Goal: Transaction & Acquisition: Book appointment/travel/reservation

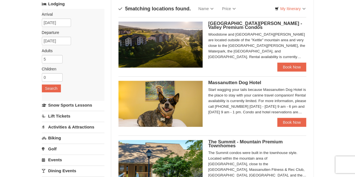
scroll to position [39, 0]
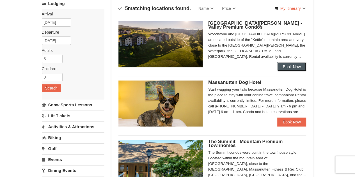
click at [289, 66] on link "Book Now" at bounding box center [291, 66] width 29 height 9
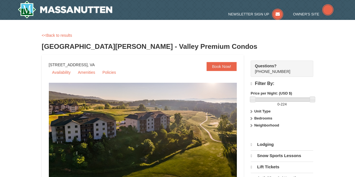
select select "9"
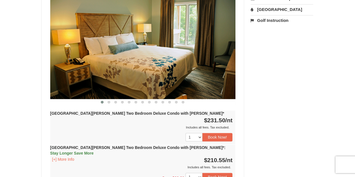
scroll to position [239, 0]
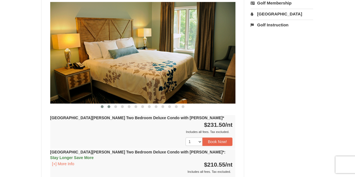
click at [106, 104] on button at bounding box center [108, 107] width 7 height 6
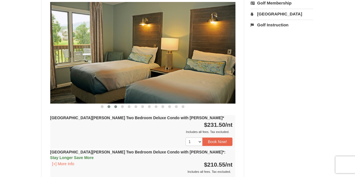
click at [115, 105] on span at bounding box center [115, 106] width 3 height 3
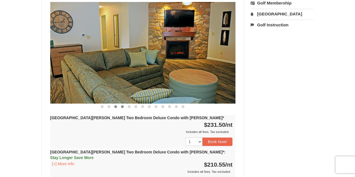
click at [122, 105] on span at bounding box center [122, 106] width 3 height 3
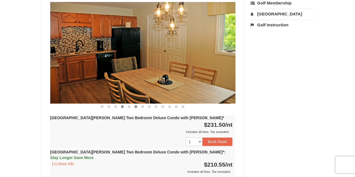
click at [135, 104] on button at bounding box center [135, 107] width 7 height 6
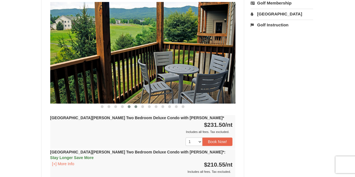
click at [132, 104] on button at bounding box center [129, 107] width 7 height 6
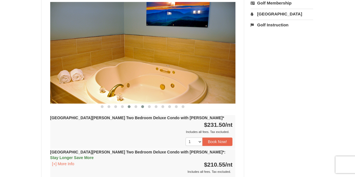
click at [143, 104] on button at bounding box center [142, 107] width 7 height 6
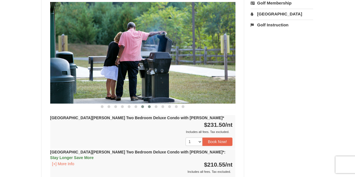
click at [150, 104] on button at bounding box center [149, 107] width 7 height 6
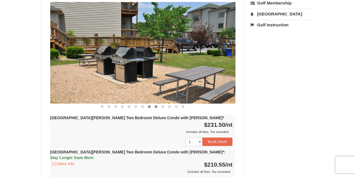
click at [156, 104] on button at bounding box center [155, 107] width 7 height 6
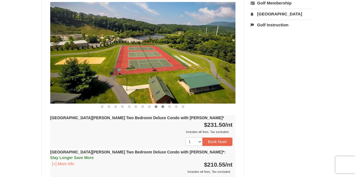
click at [165, 104] on button at bounding box center [162, 107] width 7 height 6
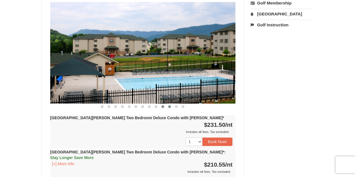
click at [171, 104] on button at bounding box center [169, 107] width 7 height 6
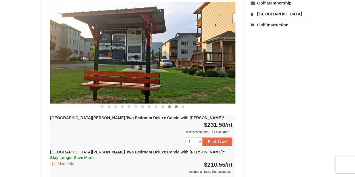
click at [178, 104] on button at bounding box center [176, 107] width 7 height 6
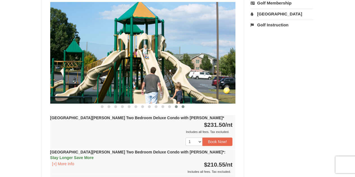
click at [183, 104] on button at bounding box center [182, 107] width 7 height 6
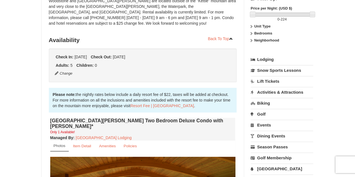
scroll to position [0, 0]
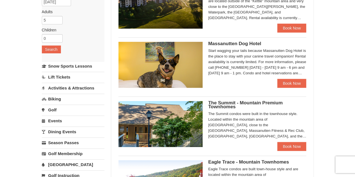
scroll to position [78, 0]
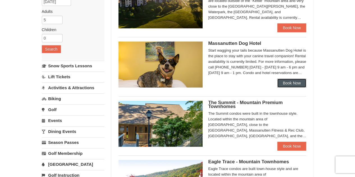
click at [290, 84] on link "Book Now" at bounding box center [291, 82] width 29 height 9
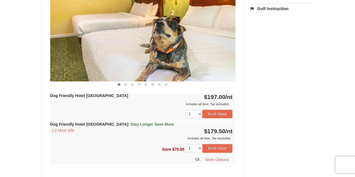
scroll to position [256, 0]
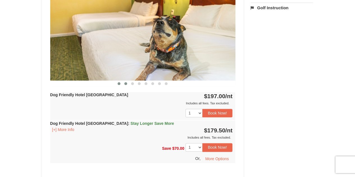
click at [127, 83] on button at bounding box center [125, 84] width 7 height 6
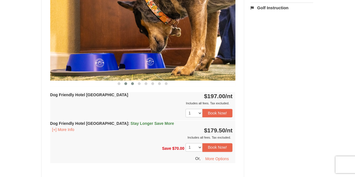
click at [134, 84] on button at bounding box center [132, 84] width 7 height 6
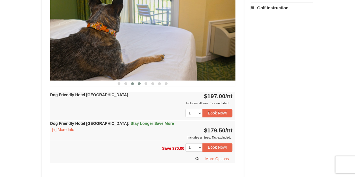
click at [142, 85] on button at bounding box center [139, 84] width 7 height 6
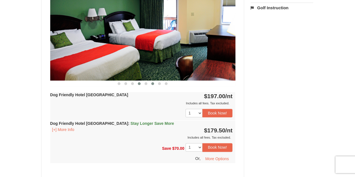
click at [150, 85] on button at bounding box center [152, 84] width 7 height 6
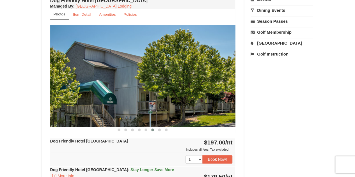
scroll to position [210, 0]
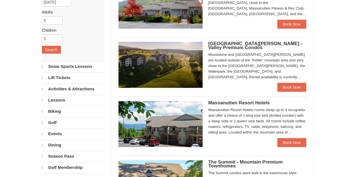
select select "9"
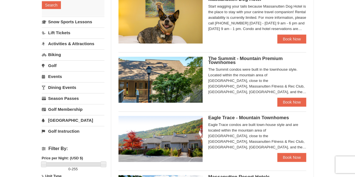
scroll to position [123, 0]
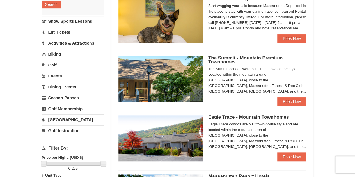
click at [305, 106] on ul "Woodstone Meadows - Valley Premium Condos Woodstone and Woodstone Casa de Campo…" at bounding box center [212, 81] width 188 height 296
click at [302, 105] on link "Book Now" at bounding box center [291, 101] width 29 height 9
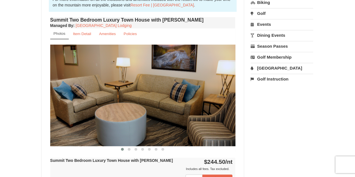
scroll to position [186, 0]
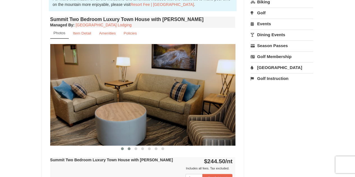
click at [129, 149] on button at bounding box center [129, 149] width 7 height 6
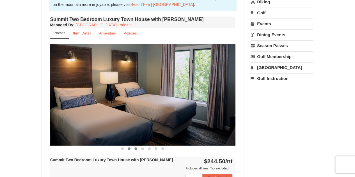
click at [133, 149] on button at bounding box center [135, 149] width 7 height 6
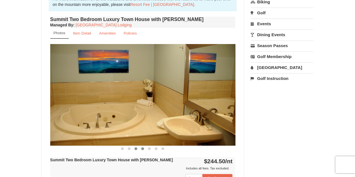
click at [142, 149] on span at bounding box center [142, 148] width 3 height 3
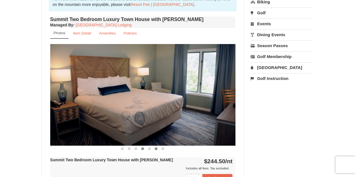
click at [153, 147] on button at bounding box center [155, 149] width 7 height 6
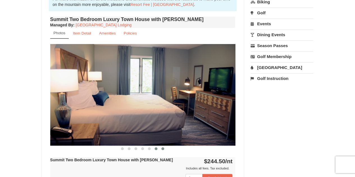
click at [160, 148] on button at bounding box center [162, 149] width 7 height 6
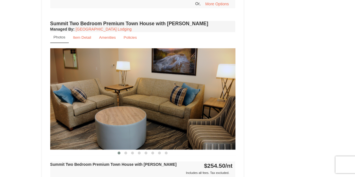
scroll to position [455, 0]
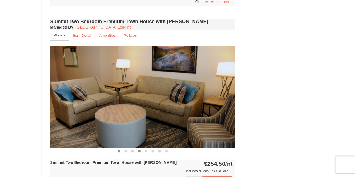
click at [142, 148] on button at bounding box center [139, 151] width 7 height 6
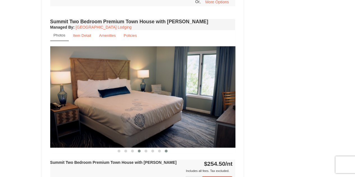
click at [163, 148] on button at bounding box center [166, 151] width 7 height 6
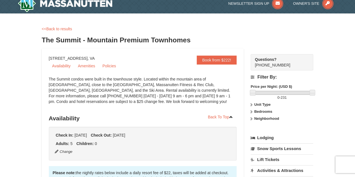
scroll to position [0, 0]
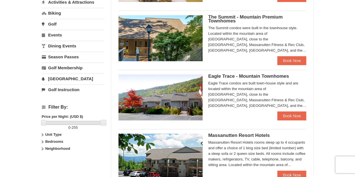
scroll to position [164, 0]
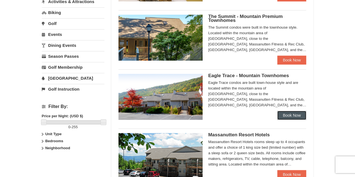
click at [281, 114] on link "Book Now" at bounding box center [291, 115] width 29 height 9
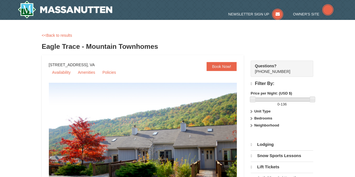
select select "9"
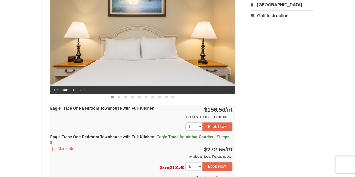
scroll to position [249, 0]
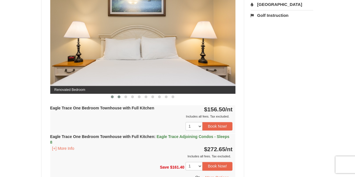
click at [117, 97] on button at bounding box center [118, 97] width 7 height 6
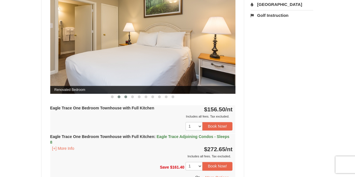
click at [128, 97] on button at bounding box center [125, 97] width 7 height 6
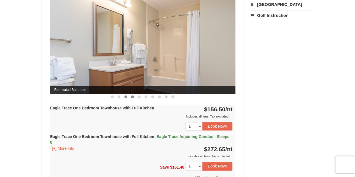
click at [132, 98] on button at bounding box center [132, 97] width 7 height 6
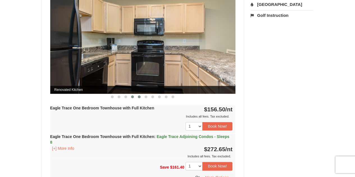
click at [139, 97] on span at bounding box center [139, 96] width 3 height 3
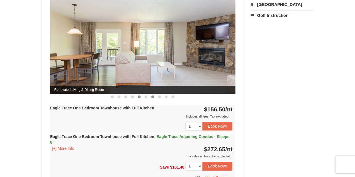
click at [152, 97] on button at bounding box center [152, 97] width 7 height 6
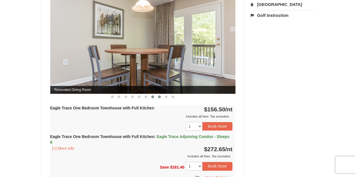
click at [158, 94] on button at bounding box center [159, 97] width 7 height 6
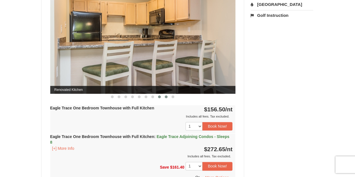
click at [166, 95] on span at bounding box center [166, 96] width 3 height 3
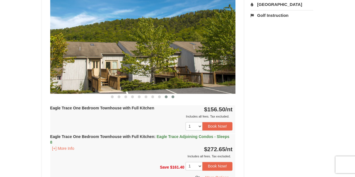
click at [170, 97] on button at bounding box center [172, 97] width 7 height 6
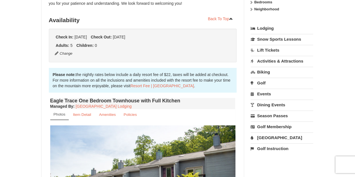
scroll to position [113, 0]
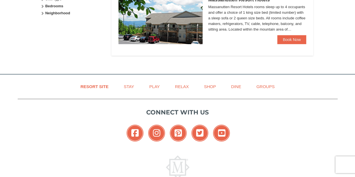
scroll to position [300, 0]
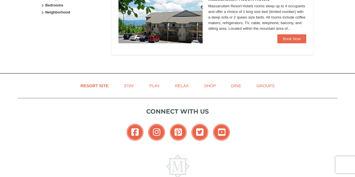
click at [175, 31] on img at bounding box center [160, 20] width 84 height 46
click at [197, 22] on img at bounding box center [160, 20] width 84 height 46
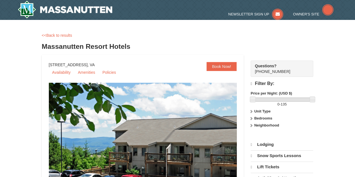
select select "9"
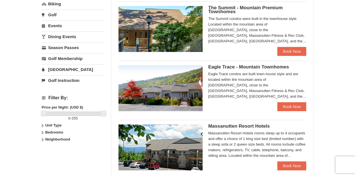
scroll to position [174, 0]
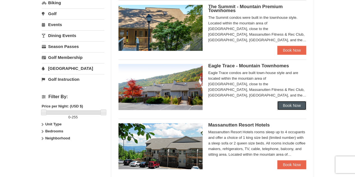
click at [295, 103] on link "Book Now" at bounding box center [291, 105] width 29 height 9
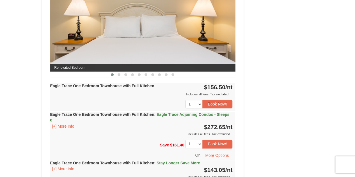
scroll to position [268, 0]
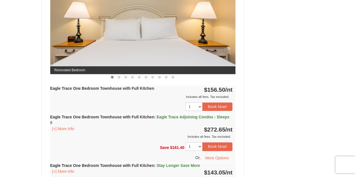
click at [146, 74] on div at bounding box center [142, 77] width 185 height 6
click at [146, 78] on button at bounding box center [145, 77] width 7 height 6
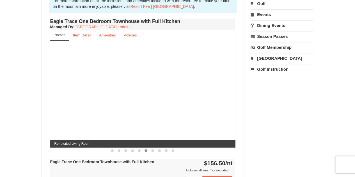
scroll to position [192, 0]
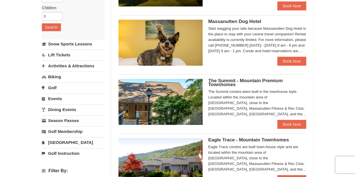
scroll to position [100, 0]
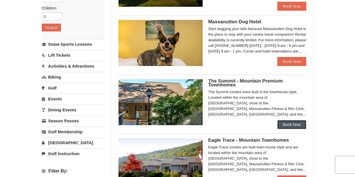
click at [291, 126] on link "Book Now" at bounding box center [291, 124] width 29 height 9
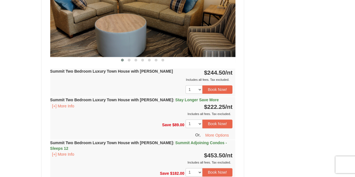
scroll to position [274, 0]
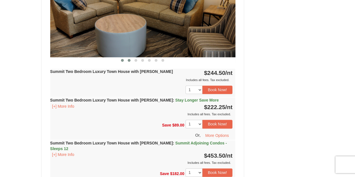
click at [126, 61] on button at bounding box center [129, 60] width 7 height 6
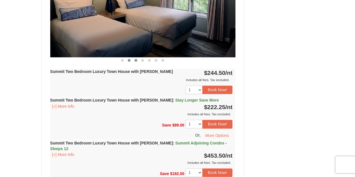
click at [137, 60] on span at bounding box center [135, 60] width 3 height 3
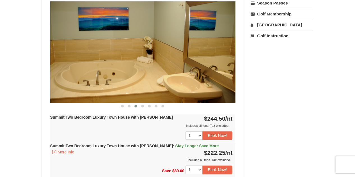
scroll to position [228, 0]
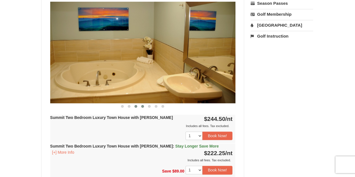
click at [139, 105] on button at bounding box center [142, 106] width 7 height 6
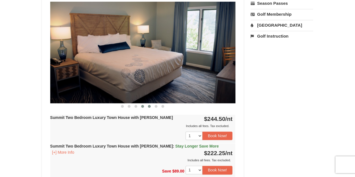
click at [149, 106] on span at bounding box center [149, 106] width 3 height 3
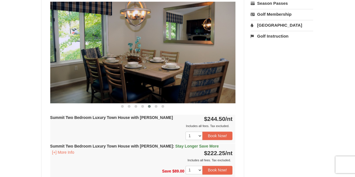
click at [150, 106] on span at bounding box center [149, 106] width 3 height 3
click at [152, 107] on button at bounding box center [149, 106] width 7 height 6
click at [156, 106] on span at bounding box center [155, 106] width 3 height 3
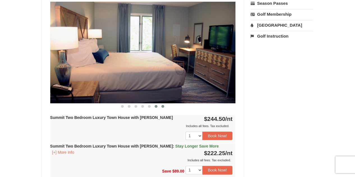
click at [161, 106] on span at bounding box center [162, 106] width 3 height 3
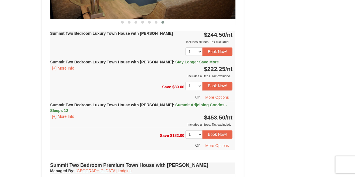
scroll to position [323, 0]
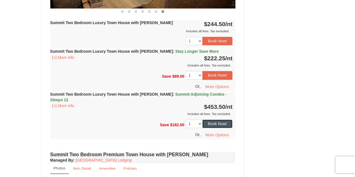
click at [206, 119] on button "Book Now!" at bounding box center [217, 123] width 30 height 8
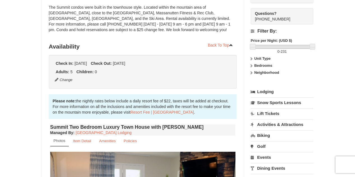
scroll to position [55, 0]
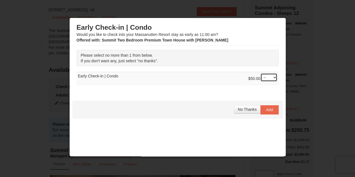
click at [269, 77] on select "-- 01" at bounding box center [268, 77] width 17 height 8
click at [260, 73] on select "-- 01" at bounding box center [268, 77] width 17 height 8
click at [265, 74] on select "-- 01" at bounding box center [268, 77] width 17 height 8
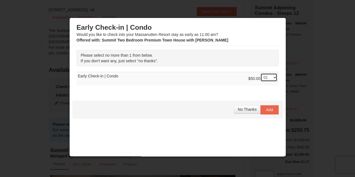
click at [265, 73] on select "-- 01" at bounding box center [268, 77] width 17 height 8
click at [260, 73] on select "-- 01" at bounding box center [268, 77] width 17 height 8
click at [262, 78] on select "-- 01" at bounding box center [268, 77] width 17 height 8
click at [260, 73] on select "-- 01" at bounding box center [268, 77] width 17 height 8
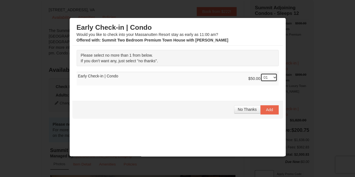
click at [260, 75] on select "-- 01" at bounding box center [268, 77] width 17 height 8
select select "0"
click at [260, 73] on select "-- 01" at bounding box center [268, 77] width 17 height 8
click at [247, 112] on button "No Thanks" at bounding box center [247, 109] width 26 height 8
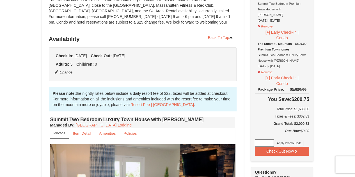
scroll to position [86, 0]
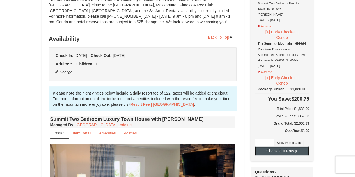
click at [300, 146] on button "Check Out Now" at bounding box center [282, 150] width 54 height 9
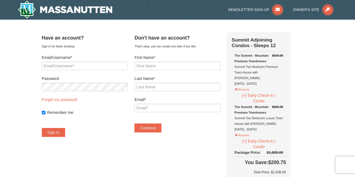
drag, startPoint x: 279, startPoint y: 91, endPoint x: 271, endPoint y: 75, distance: 17.3
click at [271, 75] on div "The Summit - Mountain Premium Townhomes Summit Two Bedroom Premium Town House w…" at bounding box center [258, 70] width 48 height 34
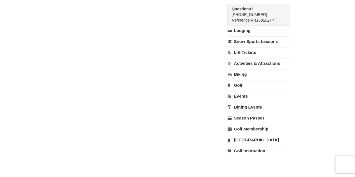
scroll to position [213, 0]
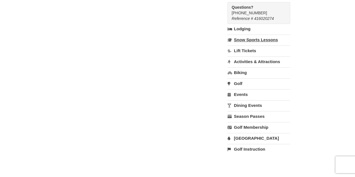
click at [255, 34] on link "Snow Sports Lessons" at bounding box center [258, 39] width 63 height 10
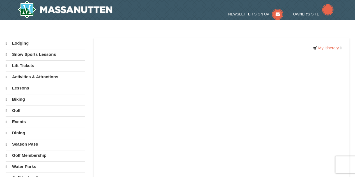
select select "9"
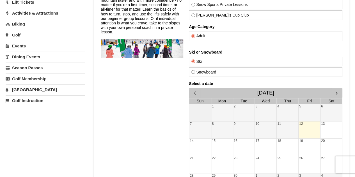
scroll to position [64, 0]
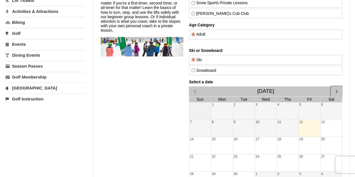
click at [334, 89] on span "button" at bounding box center [336, 91] width 6 height 6
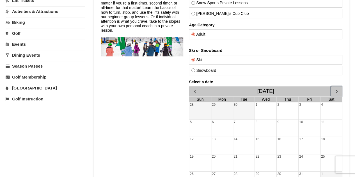
click at [334, 89] on span "button" at bounding box center [336, 91] width 6 height 6
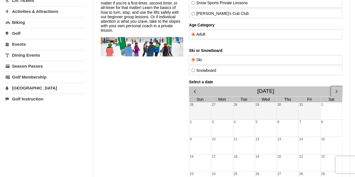
click at [334, 89] on span "button" at bounding box center [336, 91] width 6 height 6
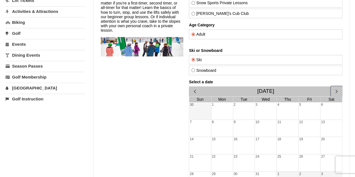
click at [300, 108] on div "5" at bounding box center [309, 110] width 22 height 17
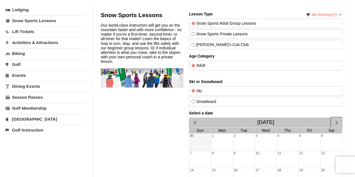
scroll to position [33, 0]
click at [236, 35] on label "Snow Sports Private Lessons" at bounding box center [265, 34] width 148 height 4
click at [195, 35] on input "Snow Sports Private Lessons" at bounding box center [193, 35] width 4 height 4
radio input "true"
click at [234, 26] on div "Snow Sports Adult Group Lessons" at bounding box center [265, 24] width 153 height 10
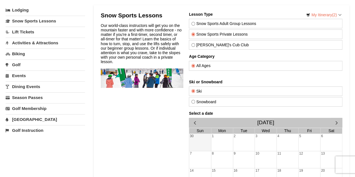
click at [234, 21] on div "Snow Sports Adult Group Lessons" at bounding box center [265, 24] width 153 height 10
click at [192, 24] on input "Snow Sports Adult Group Lessons" at bounding box center [193, 24] width 4 height 4
radio input "true"
click at [196, 34] on label "Snow Sports Private Lessons" at bounding box center [265, 34] width 148 height 4
click at [195, 34] on input "Snow Sports Private Lessons" at bounding box center [193, 35] width 4 height 4
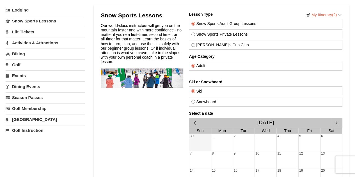
radio input "true"
click at [189, 21] on div "Snow Sports Adult Group Lessons" at bounding box center [265, 24] width 153 height 10
click at [194, 22] on input "Snow Sports Adult Group Lessons" at bounding box center [193, 24] width 4 height 4
radio input "true"
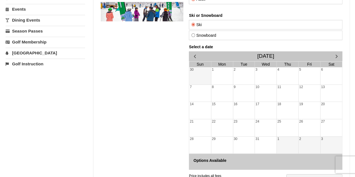
scroll to position [0, 0]
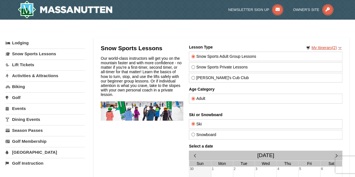
click at [341, 49] on link "My Itinerary (2)" at bounding box center [323, 47] width 43 height 8
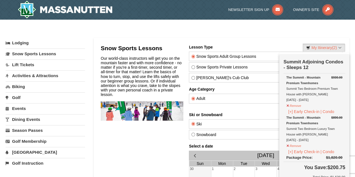
click at [269, 33] on div "Categories My Itinerary (2) Check Out Now Summit Adjoining Condos - Sleeps 12 $…" at bounding box center [177, 35] width 343 height 6
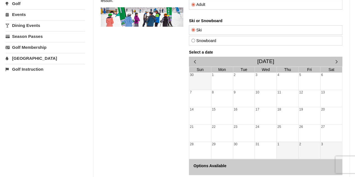
scroll to position [94, 0]
click at [335, 61] on span "button" at bounding box center [336, 61] width 6 height 6
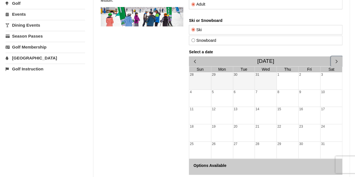
click at [335, 61] on span "button" at bounding box center [336, 61] width 6 height 6
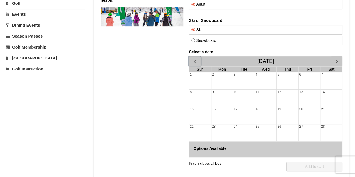
click at [193, 61] on span "button" at bounding box center [194, 61] width 6 height 6
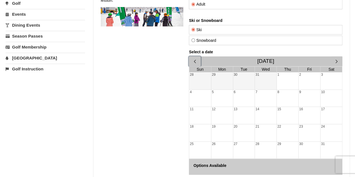
click at [193, 61] on span "button" at bounding box center [194, 61] width 6 height 6
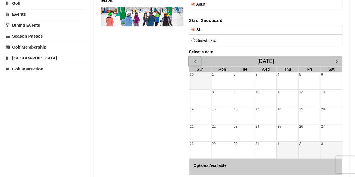
click at [303, 74] on div "5" at bounding box center [309, 80] width 22 height 17
click at [297, 73] on div "4" at bounding box center [287, 80] width 22 height 17
click at [322, 84] on div "6" at bounding box center [331, 80] width 22 height 17
click at [290, 142] on div "1" at bounding box center [287, 150] width 22 height 17
click at [205, 80] on div "30" at bounding box center [200, 80] width 22 height 17
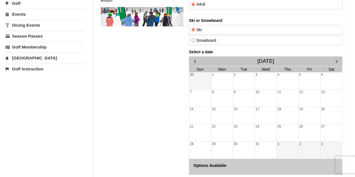
click at [191, 50] on h4 "Select a date" at bounding box center [265, 52] width 153 height 4
click at [194, 60] on span "button" at bounding box center [194, 61] width 6 height 6
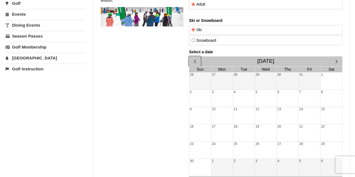
click at [194, 60] on span "button" at bounding box center [194, 61] width 6 height 6
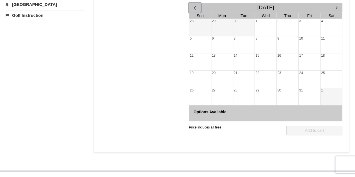
scroll to position [148, 0]
click at [212, 109] on h4 "Options Available" at bounding box center [265, 111] width 144 height 4
click at [198, 7] on button "button" at bounding box center [194, 8] width 11 height 10
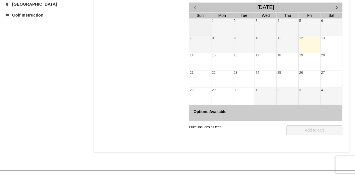
click at [306, 44] on div "12" at bounding box center [309, 44] width 22 height 17
click at [274, 43] on div "10" at bounding box center [266, 44] width 22 height 17
click at [290, 45] on div "11" at bounding box center [287, 44] width 22 height 17
click at [303, 41] on div "12" at bounding box center [309, 44] width 22 height 17
click at [337, 7] on span "button" at bounding box center [336, 7] width 6 height 6
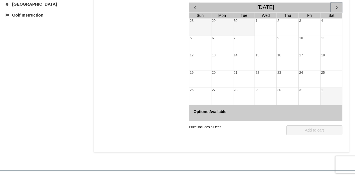
click at [337, 7] on span "button" at bounding box center [336, 7] width 6 height 6
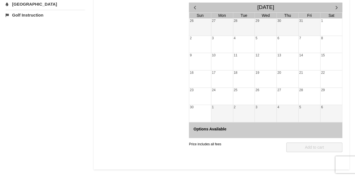
click at [188, 10] on div "Snow Sports Lessons Our world-class instructors will get you on the mountain fa…" at bounding box center [221, 33] width 241 height 273
click at [198, 4] on button "button" at bounding box center [194, 8] width 11 height 10
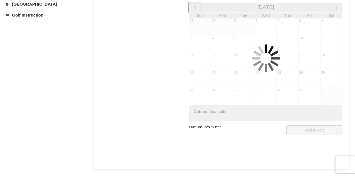
click at [198, 4] on button "button" at bounding box center [194, 8] width 11 height 10
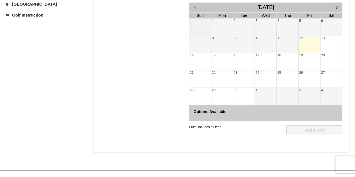
click at [302, 42] on div "12" at bounding box center [309, 44] width 22 height 17
click at [273, 43] on div "10" at bounding box center [266, 44] width 22 height 17
click at [300, 135] on div "Price includes all fees QTY: 1 Add to cart" at bounding box center [265, 137] width 153 height 32
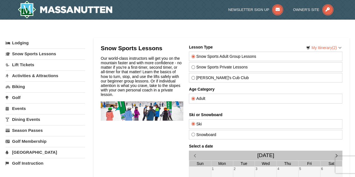
click at [207, 65] on label "Snow Sports Private Lessons" at bounding box center [265, 67] width 148 height 4
click at [195, 65] on input "Snow Sports Private Lessons" at bounding box center [193, 67] width 4 height 4
radio input "true"
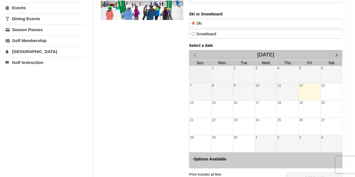
scroll to position [114, 0]
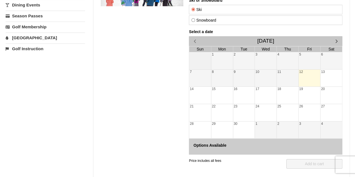
click at [305, 78] on div "12" at bounding box center [309, 78] width 22 height 17
click at [333, 79] on div "13" at bounding box center [331, 78] width 22 height 17
drag, startPoint x: 333, startPoint y: 79, endPoint x: 336, endPoint y: 106, distance: 27.1
click at [325, 118] on div "27" at bounding box center [331, 112] width 22 height 17
click at [335, 39] on span "button" at bounding box center [336, 41] width 6 height 6
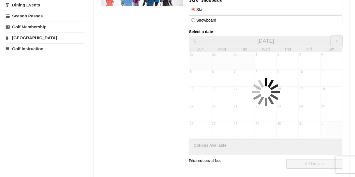
click at [335, 39] on span "button" at bounding box center [336, 41] width 6 height 6
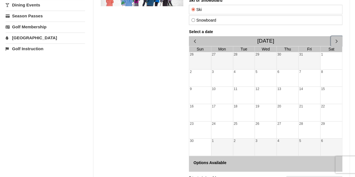
click at [335, 39] on span "button" at bounding box center [336, 41] width 6 height 6
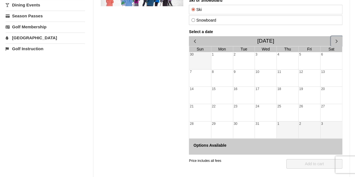
click at [335, 39] on span "button" at bounding box center [336, 41] width 6 height 6
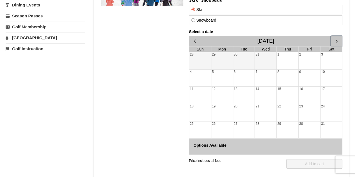
click at [335, 39] on span "button" at bounding box center [336, 41] width 6 height 6
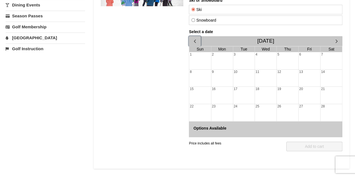
click at [196, 38] on span "button" at bounding box center [194, 41] width 6 height 6
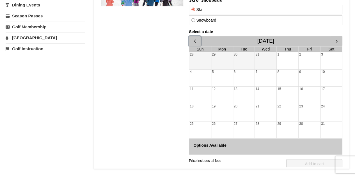
click at [196, 38] on span "button" at bounding box center [194, 41] width 6 height 6
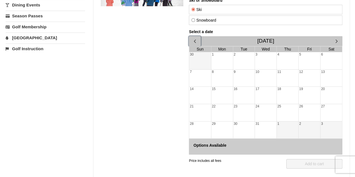
click at [229, 58] on div "1" at bounding box center [222, 60] width 22 height 17
drag, startPoint x: 263, startPoint y: 63, endPoint x: 307, endPoint y: 57, distance: 43.9
click at [307, 57] on tr "30 1 2 3 4 5 6" at bounding box center [265, 60] width 153 height 17
click at [307, 57] on div "5" at bounding box center [309, 60] width 22 height 17
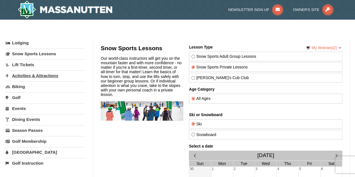
click at [29, 72] on link "Activities & Attractions" at bounding box center [45, 75] width 79 height 10
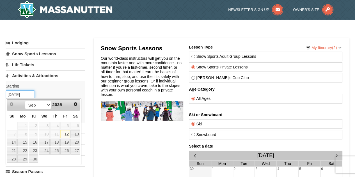
drag, startPoint x: 30, startPoint y: 93, endPoint x: 0, endPoint y: 94, distance: 30.3
click at [0, 94] on div "× Categories My Itinerary (2) Check Out Now Summit Adjoining Condos - Sleeps 12…" at bounding box center [177, 166] width 355 height 282
click at [47, 104] on select "Sep Oct Nov Dec" at bounding box center [38, 105] width 26 height 8
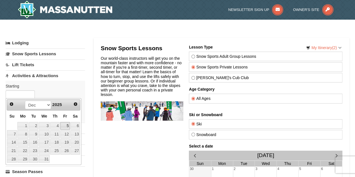
click at [67, 124] on link "5" at bounding box center [65, 126] width 10 height 8
type input "12/05/2025"
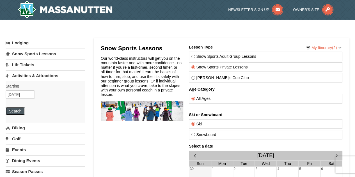
click at [20, 110] on button "Search" at bounding box center [15, 111] width 19 height 8
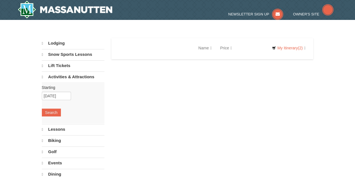
select select "9"
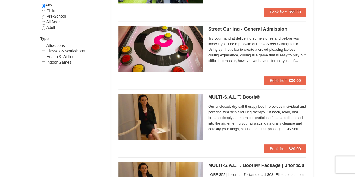
scroll to position [312, 0]
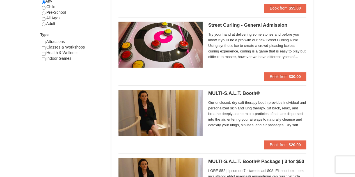
click at [190, 87] on div "MULTI-S.A.L.T. Booth® Massanutten Health and Wellness Our enclosed, dry salt th…" at bounding box center [212, 114] width 188 height 59
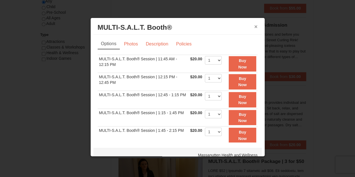
click at [254, 28] on button "×" at bounding box center [255, 27] width 3 height 6
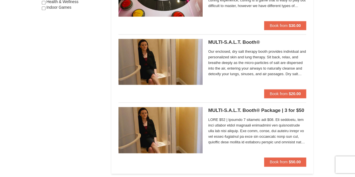
scroll to position [364, 0]
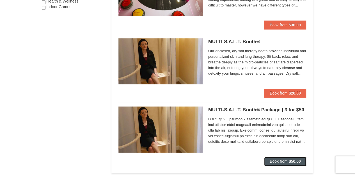
click at [279, 161] on span "Book from" at bounding box center [278, 161] width 18 height 4
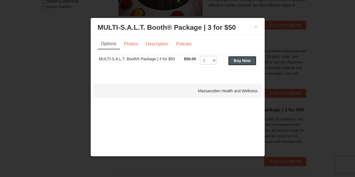
click at [241, 61] on strong "Buy Now" at bounding box center [241, 60] width 17 height 4
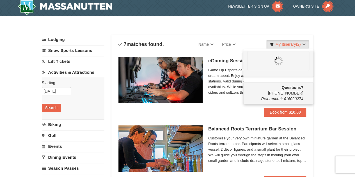
scroll to position [0, 0]
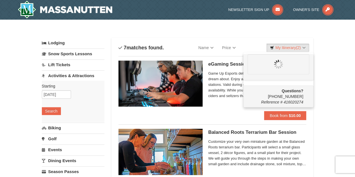
click at [254, 35] on div "Categories List Filter My Itinerary (2) Questions? 1-540-289-9441 Reference # 4…" at bounding box center [278, 35] width 70 height 0
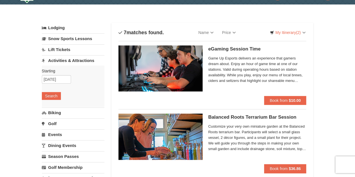
scroll to position [14, 0]
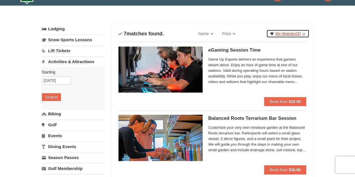
click at [302, 32] on link "My Itinerary (2)" at bounding box center [287, 33] width 43 height 8
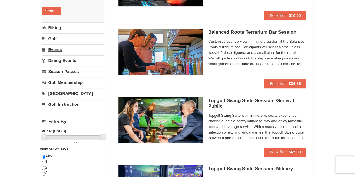
scroll to position [100, 0]
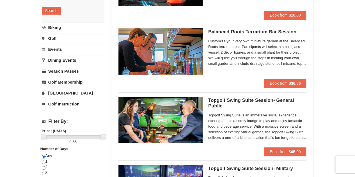
click at [59, 92] on link "[GEOGRAPHIC_DATA]" at bounding box center [73, 93] width 63 height 10
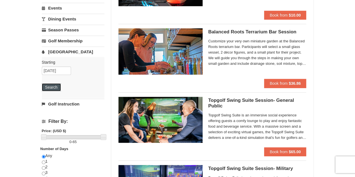
click at [59, 88] on button "Search" at bounding box center [51, 87] width 19 height 8
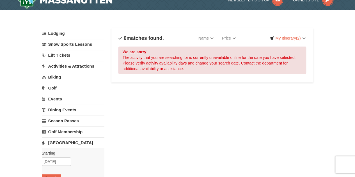
scroll to position [11, 0]
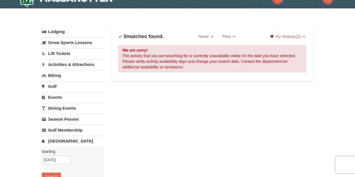
click at [57, 50] on link "Lift Tickets" at bounding box center [73, 53] width 63 height 10
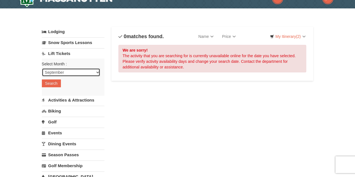
click at [60, 70] on select "September October November December January February March April May June July …" at bounding box center [71, 72] width 58 height 8
select select "12"
click at [42, 68] on select "September October November December January February March April May June July …" at bounding box center [71, 72] width 58 height 8
click at [53, 81] on button "Search" at bounding box center [51, 83] width 19 height 8
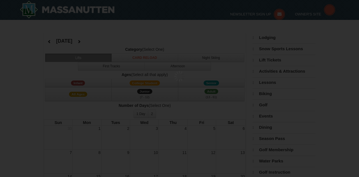
select select "12"
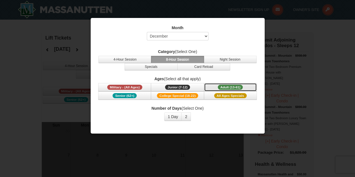
click at [225, 88] on span "Adult (13-61)" at bounding box center [230, 87] width 25 height 5
click at [187, 116] on button "2" at bounding box center [186, 116] width 10 height 8
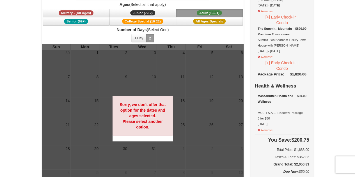
scroll to position [65, 0]
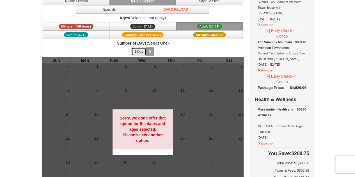
click at [142, 52] on button "1 Day" at bounding box center [138, 51] width 15 height 8
click at [151, 51] on button "2" at bounding box center [150, 51] width 8 height 8
click at [145, 52] on button "1 Day" at bounding box center [138, 51] width 15 height 8
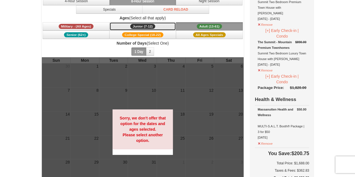
click at [122, 28] on button "Junior (7-12) (7 - 12)" at bounding box center [142, 26] width 67 height 8
click at [158, 27] on button "Junior (7-12) (7 - 12)" at bounding box center [142, 26] width 67 height 8
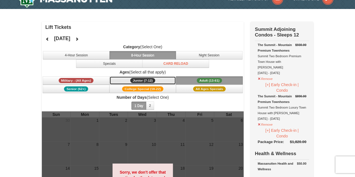
scroll to position [0, 0]
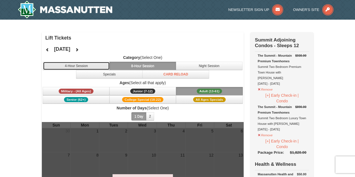
click at [84, 68] on button "4-Hour Session" at bounding box center [76, 66] width 67 height 8
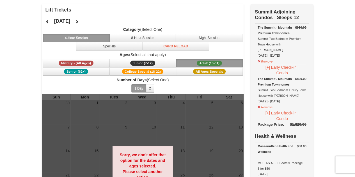
scroll to position [31, 0]
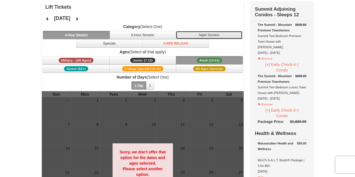
click at [188, 34] on button "Night Session" at bounding box center [208, 35] width 67 height 8
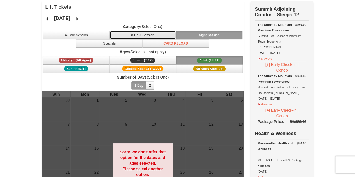
click at [138, 31] on button "8-Hour Session" at bounding box center [142, 35] width 67 height 8
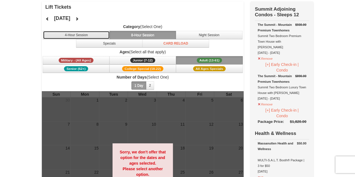
click at [89, 34] on button "4-Hour Session" at bounding box center [76, 35] width 67 height 8
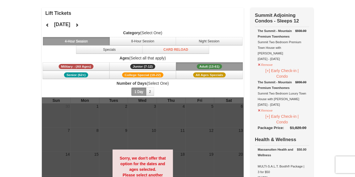
scroll to position [23, 0]
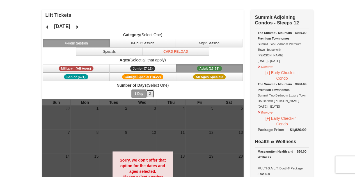
click at [149, 93] on button "2" at bounding box center [150, 93] width 8 height 8
click at [140, 93] on button "1 Day" at bounding box center [138, 93] width 15 height 8
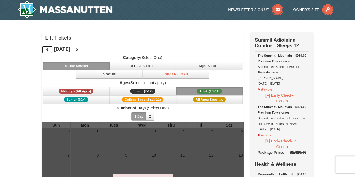
click at [47, 51] on icon at bounding box center [47, 50] width 4 height 4
click at [46, 51] on icon at bounding box center [47, 50] width 4 height 4
click at [82, 47] on button at bounding box center [76, 49] width 11 height 8
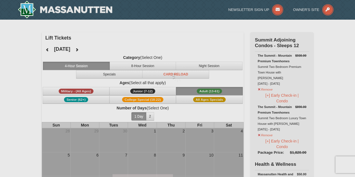
click at [98, 47] on div at bounding box center [177, 88] width 355 height 177
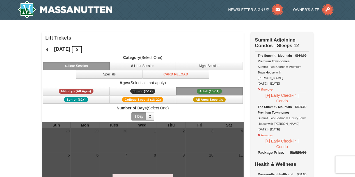
click at [79, 48] on icon at bounding box center [77, 50] width 4 height 4
click at [82, 48] on button at bounding box center [76, 49] width 11 height 8
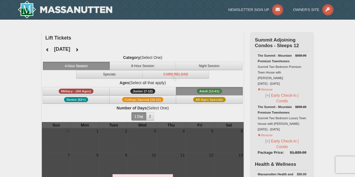
click at [92, 48] on div at bounding box center [177, 88] width 355 height 177
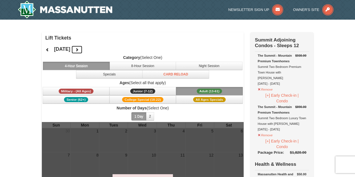
click at [82, 48] on button at bounding box center [76, 49] width 11 height 8
click at [79, 48] on icon at bounding box center [77, 50] width 4 height 4
click at [47, 52] on button at bounding box center [47, 49] width 11 height 8
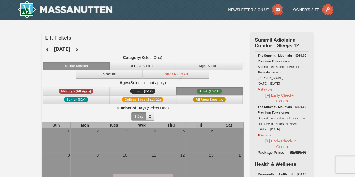
click at [47, 52] on div at bounding box center [177, 88] width 355 height 177
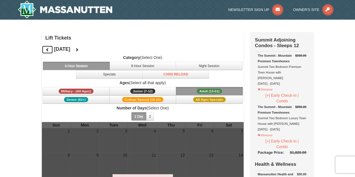
click at [47, 52] on button at bounding box center [47, 49] width 11 height 8
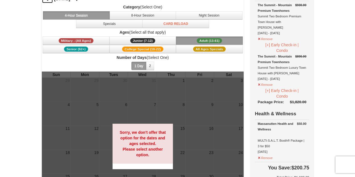
scroll to position [51, 0]
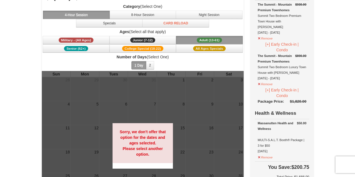
click at [182, 38] on button "Adult (13-61) (13 - 61)" at bounding box center [209, 40] width 67 height 8
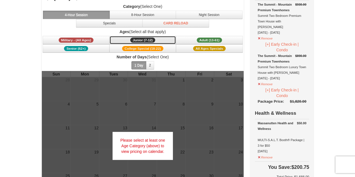
click at [158, 39] on button "Junior (7-12) (7 - 12)" at bounding box center [142, 40] width 67 height 8
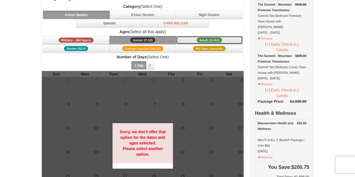
click at [188, 37] on button "Adult (13-61) (13 - 61)" at bounding box center [209, 40] width 67 height 8
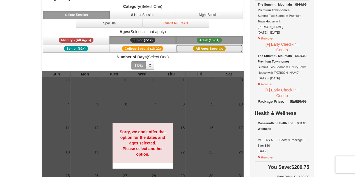
click at [189, 45] on button "All Ages Specials" at bounding box center [209, 48] width 67 height 8
click at [186, 38] on button "Adult (13-61) (13 - 61)" at bounding box center [209, 40] width 67 height 8
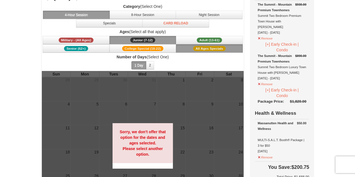
click at [158, 40] on button "Junior (7-12) (7 - 12)" at bounding box center [142, 40] width 67 height 8
click at [181, 48] on button "All Ages Specials" at bounding box center [209, 48] width 67 height 8
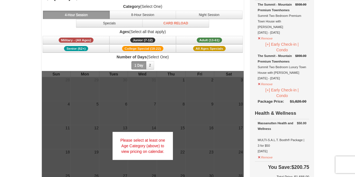
click at [175, 63] on span "Number of Days (Select One) 1 Day 2 3 4 5 6 7 8 9 10 11 12 13 14 15" at bounding box center [143, 62] width 202 height 17
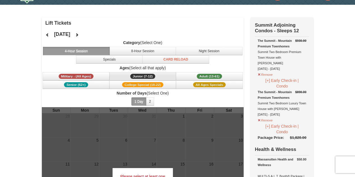
scroll to position [14, 0]
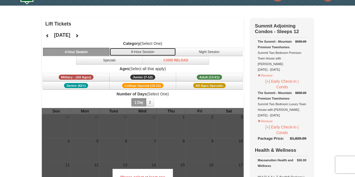
click at [137, 50] on button "8-Hour Session" at bounding box center [142, 52] width 67 height 8
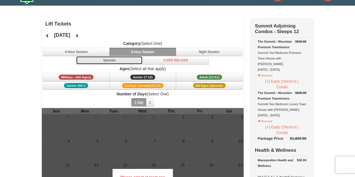
click at [129, 59] on button "Specials" at bounding box center [109, 60] width 67 height 8
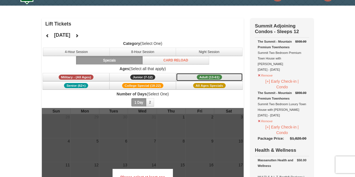
click at [195, 77] on button "Adult (13-61) (13 - 61)" at bounding box center [209, 77] width 67 height 8
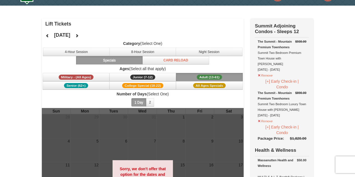
click at [195, 77] on button "Adult (13-61) (13 - 61)" at bounding box center [209, 77] width 67 height 8
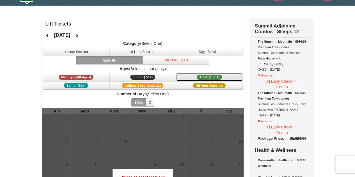
scroll to position [0, 0]
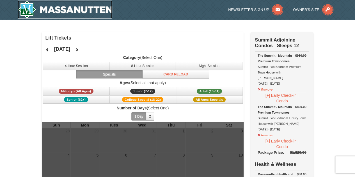
click at [26, 11] on img at bounding box center [65, 10] width 95 height 18
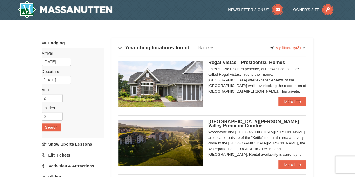
click at [186, 86] on img at bounding box center [160, 84] width 84 height 46
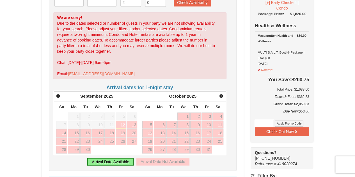
scroll to position [159, 0]
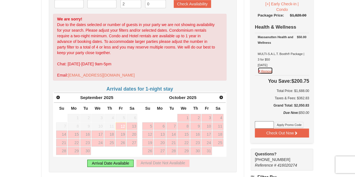
click at [261, 67] on button "Remove" at bounding box center [264, 70] width 15 height 7
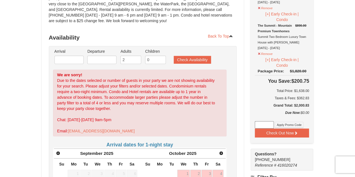
scroll to position [103, 0]
click at [266, 50] on button "Remove" at bounding box center [264, 53] width 15 height 7
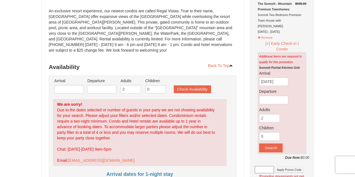
scroll to position [73, 0]
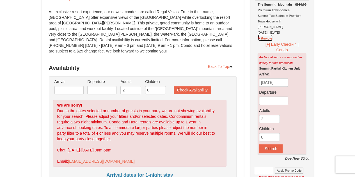
click at [263, 34] on button "Remove" at bounding box center [264, 37] width 15 height 7
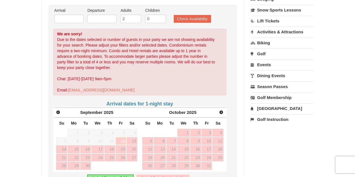
scroll to position [146, 0]
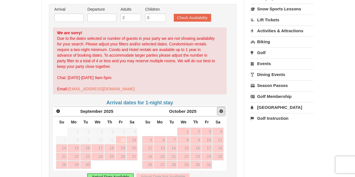
click at [221, 109] on span "Next" at bounding box center [221, 111] width 4 height 4
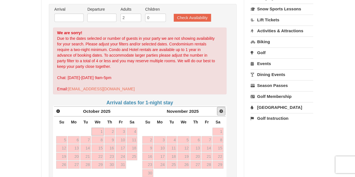
click at [221, 109] on span "Next" at bounding box center [221, 111] width 4 height 4
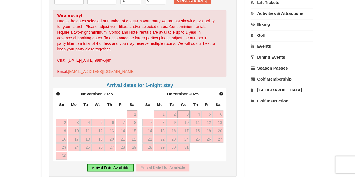
scroll to position [166, 0]
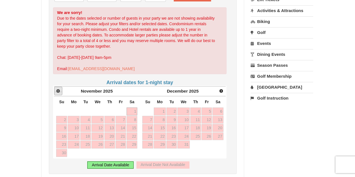
click at [59, 89] on span "Prev" at bounding box center [58, 91] width 4 height 4
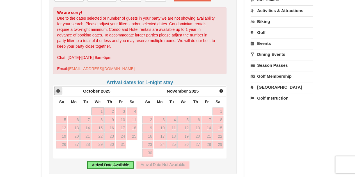
click at [59, 89] on span "Prev" at bounding box center [58, 91] width 4 height 4
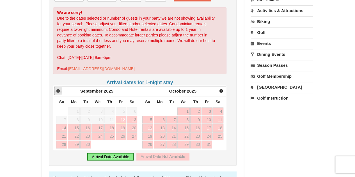
click at [59, 89] on span "Prev" at bounding box center [58, 91] width 4 height 4
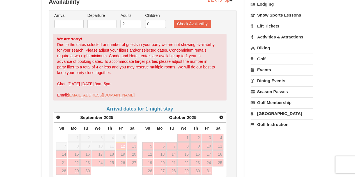
scroll to position [0, 0]
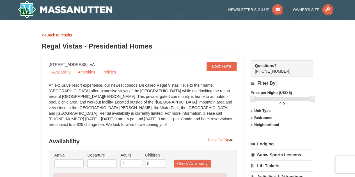
click at [47, 35] on link "<<Back to results" at bounding box center [57, 35] width 30 height 4
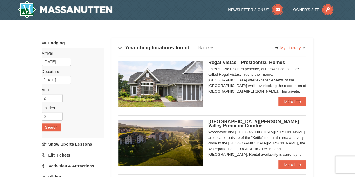
click at [189, 84] on img at bounding box center [160, 84] width 84 height 46
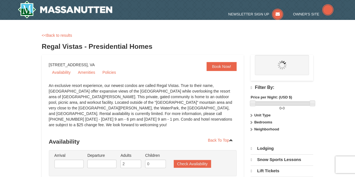
select select "9"
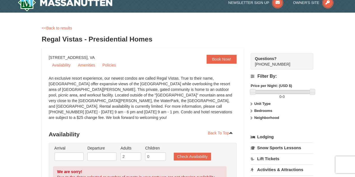
scroll to position [7, 0]
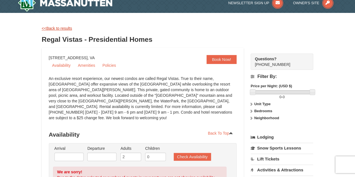
click at [46, 28] on link "<<Back to results" at bounding box center [57, 28] width 30 height 4
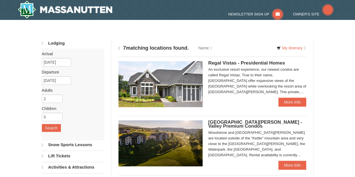
select select "9"
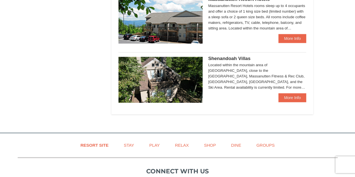
scroll to position [366, 0]
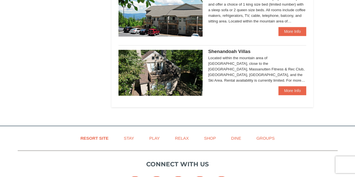
click at [162, 91] on img at bounding box center [160, 73] width 84 height 46
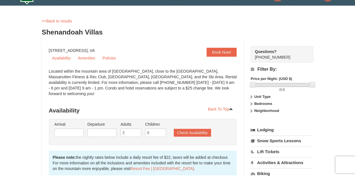
scroll to position [16, 0]
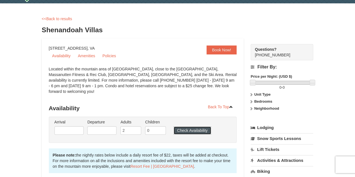
click at [176, 126] on button "Check Availability" at bounding box center [191, 130] width 37 height 8
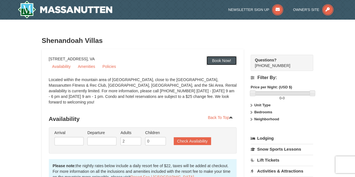
click at [220, 58] on link "Book Now!" at bounding box center [221, 60] width 30 height 9
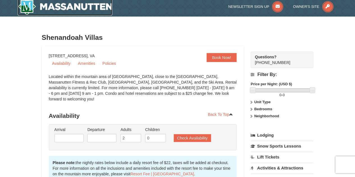
click at [69, 10] on img at bounding box center [65, 6] width 95 height 18
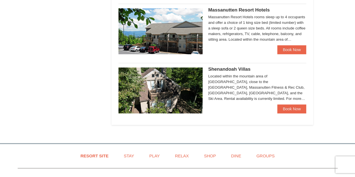
scroll to position [349, 0]
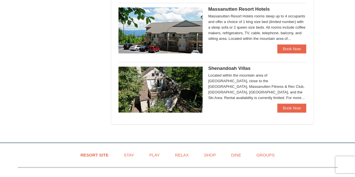
click at [187, 106] on img at bounding box center [160, 89] width 84 height 46
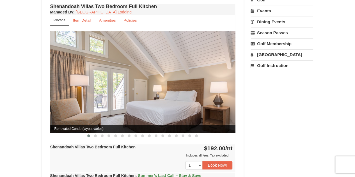
scroll to position [198, 0]
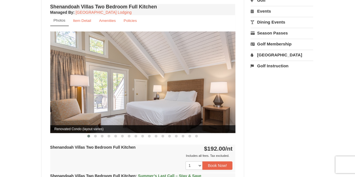
click at [91, 133] on button at bounding box center [88, 136] width 7 height 6
click at [95, 135] on span at bounding box center [95, 136] width 3 height 3
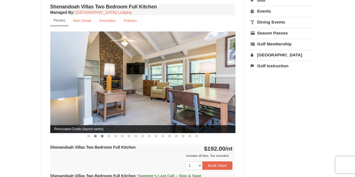
click at [104, 133] on button at bounding box center [102, 136] width 7 height 6
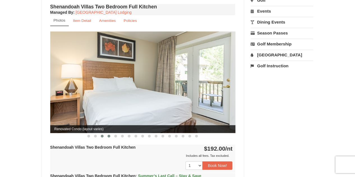
click at [110, 135] on span at bounding box center [108, 136] width 3 height 3
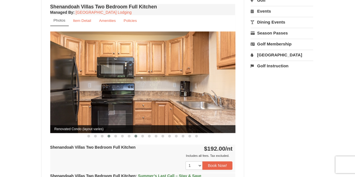
click at [134, 133] on button at bounding box center [135, 136] width 7 height 6
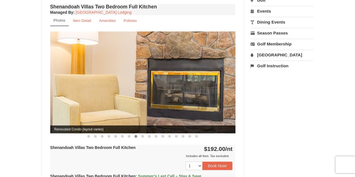
drag, startPoint x: 147, startPoint y: 131, endPoint x: 130, endPoint y: 142, distance: 19.1
click at [130, 145] on strong "Shenandoah Villas Two Bedroom Full Kitchen" at bounding box center [92, 147] width 85 height 4
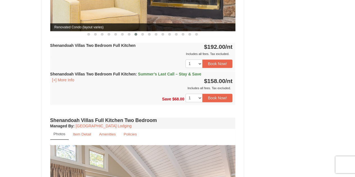
scroll to position [300, 0]
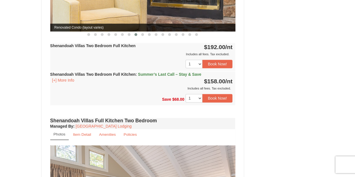
click at [163, 118] on h4 "Shenandoah Villas Full Kitchen Two Bedroom" at bounding box center [142, 121] width 185 height 6
click at [198, 94] on select "1 2 3 4 5 6 7 8 9 10" at bounding box center [193, 98] width 17 height 8
click at [216, 100] on div "Shenandoah Villas Two Bedroom Full Kitchen Managed By : Massanutten Resort Lodg…" at bounding box center [143, 9] width 188 height 216
click at [187, 94] on select "1 2 3 4 5 6 7 8 9 10" at bounding box center [193, 98] width 17 height 8
click at [198, 94] on select "1 2 3 4 5 6 7 8 9 10" at bounding box center [193, 98] width 17 height 8
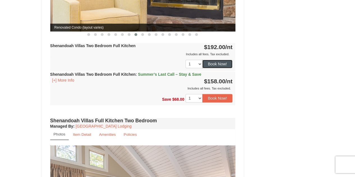
click at [218, 60] on button "Book Now!" at bounding box center [217, 64] width 30 height 8
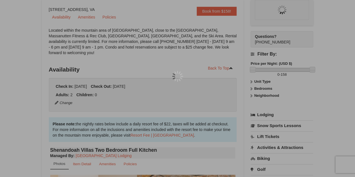
scroll to position [55, 0]
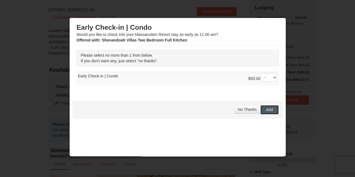
click at [263, 105] on button "Add" at bounding box center [269, 109] width 18 height 9
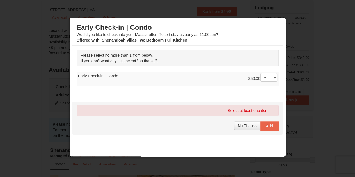
click at [267, 72] on td "$50.00 -- 01 Early Check-in | Condo" at bounding box center [178, 79] width 202 height 14
click at [266, 75] on select "-- 01" at bounding box center [268, 77] width 17 height 8
select select "1"
click at [260, 73] on select "-- 01" at bounding box center [268, 77] width 17 height 8
click at [298, 19] on div at bounding box center [177, 88] width 355 height 177
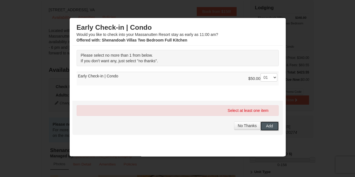
click at [266, 124] on span "Add" at bounding box center [269, 126] width 7 height 4
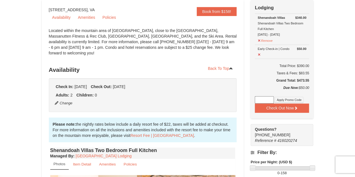
scroll to position [0, 0]
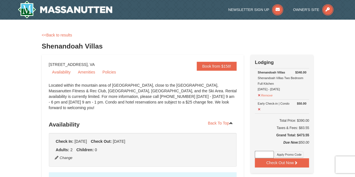
click at [266, 73] on strong "Shenandoah Villas" at bounding box center [270, 72] width 27 height 3
click at [291, 163] on button "Check Out Now" at bounding box center [282, 162] width 54 height 9
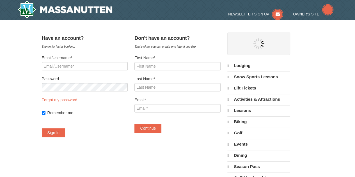
select select "9"
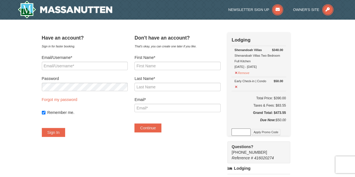
click at [114, 39] on h4 "Have an account?" at bounding box center [85, 38] width 86 height 6
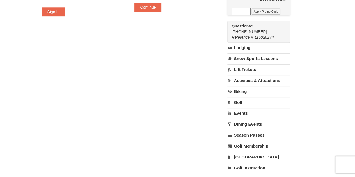
scroll to position [120, 0]
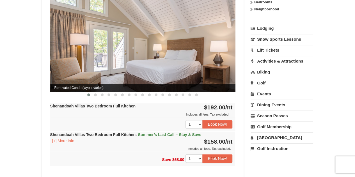
scroll to position [238, 0]
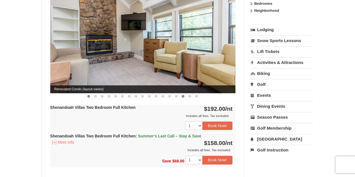
click at [86, 93] on button at bounding box center [88, 96] width 7 height 6
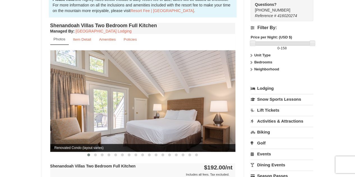
scroll to position [179, 0]
click at [97, 152] on button at bounding box center [95, 155] width 7 height 6
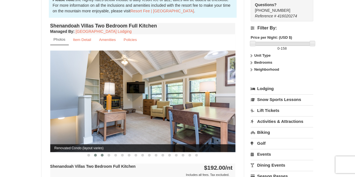
click at [105, 152] on button at bounding box center [102, 155] width 7 height 6
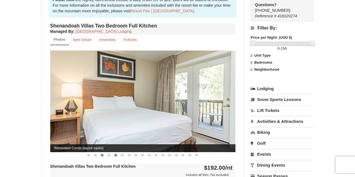
drag, startPoint x: 109, startPoint y: 148, endPoint x: 115, endPoint y: 150, distance: 6.1
click at [115, 154] on span at bounding box center [115, 155] width 3 height 3
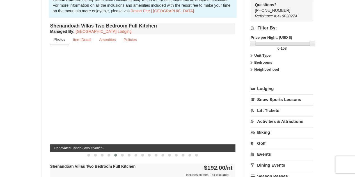
click at [115, 154] on span at bounding box center [115, 155] width 3 height 3
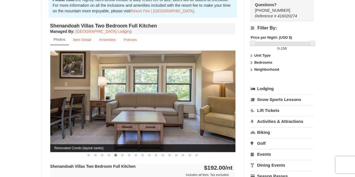
click at [115, 154] on span at bounding box center [115, 155] width 3 height 3
click at [121, 154] on span at bounding box center [122, 155] width 3 height 3
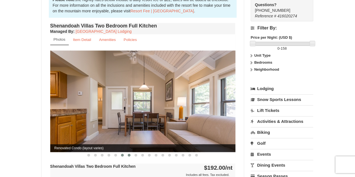
click at [130, 152] on button at bounding box center [129, 155] width 7 height 6
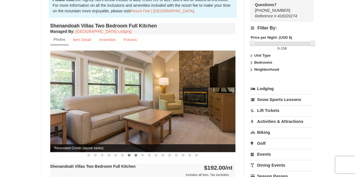
click at [138, 152] on button at bounding box center [135, 155] width 7 height 6
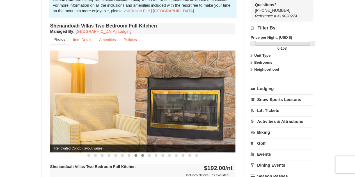
click at [145, 152] on button at bounding box center [142, 155] width 7 height 6
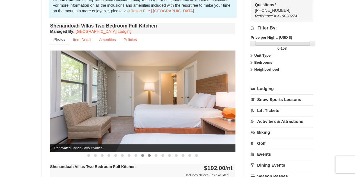
click at [149, 154] on span at bounding box center [149, 155] width 3 height 3
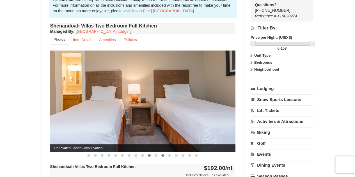
click at [161, 152] on button at bounding box center [162, 155] width 7 height 6
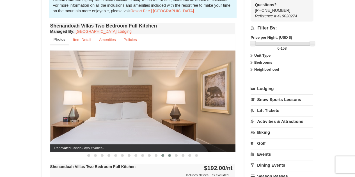
click at [169, 154] on span at bounding box center [169, 155] width 3 height 3
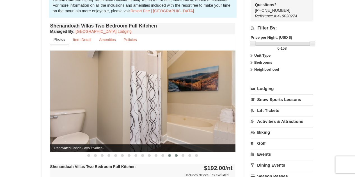
click at [179, 152] on button at bounding box center [176, 155] width 7 height 6
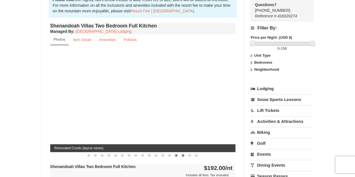
click at [181, 154] on span at bounding box center [182, 155] width 3 height 3
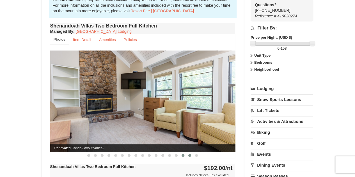
click at [187, 152] on button at bounding box center [189, 155] width 7 height 6
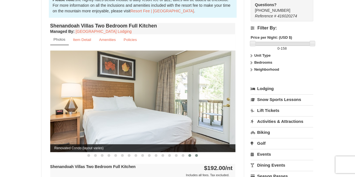
click at [199, 152] on button at bounding box center [196, 155] width 7 height 6
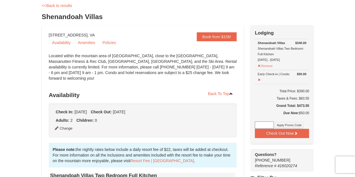
scroll to position [18, 0]
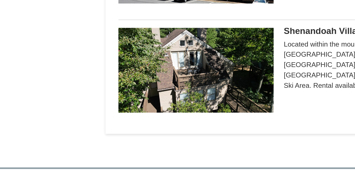
scroll to position [374, 0]
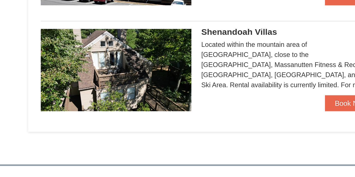
click at [163, 66] on img at bounding box center [160, 64] width 84 height 46
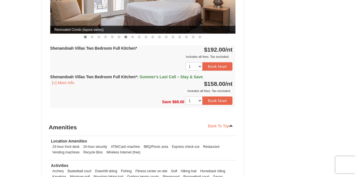
scroll to position [729, 0]
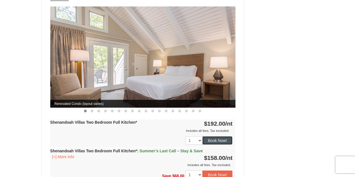
click at [219, 136] on button "Book Now!" at bounding box center [217, 140] width 30 height 8
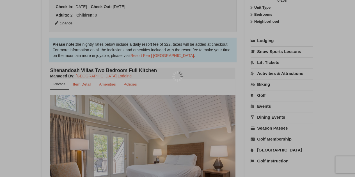
scroll to position [55, 0]
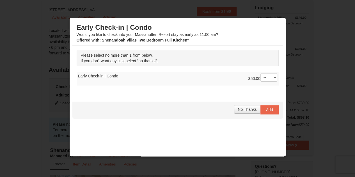
click at [278, 76] on div "Early Check-in | Condo Would you like to check into your [GEOGRAPHIC_DATA] stay…" at bounding box center [177, 87] width 216 height 139
click at [266, 79] on select "-- 01" at bounding box center [268, 77] width 17 height 8
click at [297, 19] on div at bounding box center [177, 88] width 355 height 177
click at [309, 20] on div at bounding box center [177, 88] width 355 height 177
click at [239, 105] on button "No Thanks" at bounding box center [247, 109] width 26 height 8
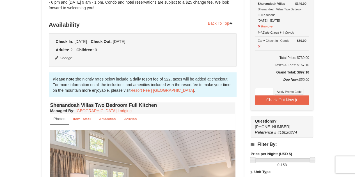
scroll to position [100, 0]
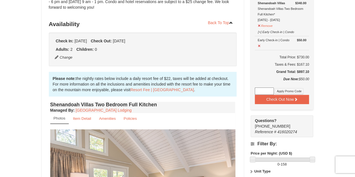
click at [51, 57] on div "Check In: Sunday Sep 14, 2025 Check Out: Tuesday Sep 16, 2025 Adults: 2 Childre…" at bounding box center [143, 50] width 188 height 34
click at [64, 54] on button "Change" at bounding box center [63, 57] width 18 height 6
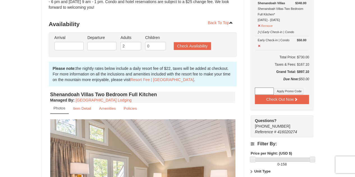
type input "09/14/2025"
type input "09/16/2025"
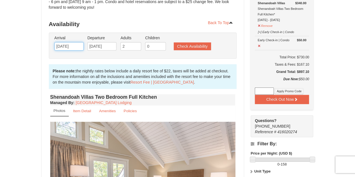
click at [69, 42] on input "09/14/2025" at bounding box center [68, 46] width 29 height 8
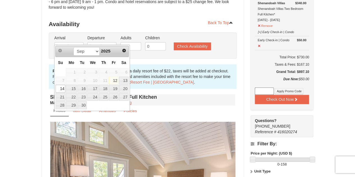
click at [124, 52] on link "Next" at bounding box center [124, 51] width 8 height 8
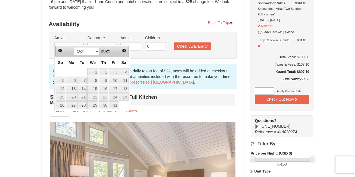
click at [125, 51] on span "Next" at bounding box center [124, 50] width 4 height 4
click at [114, 97] on link "21" at bounding box center [114, 97] width 10 height 8
type input "[DATE]"
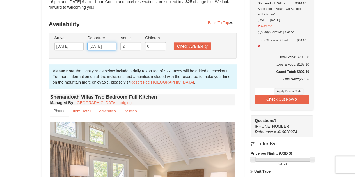
click at [104, 42] on input "09/16/2025" at bounding box center [101, 46] width 29 height 8
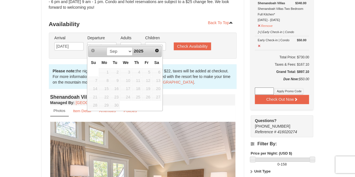
click at [156, 53] on link "Next" at bounding box center [157, 51] width 8 height 8
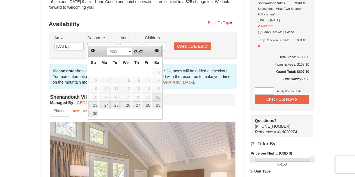
click at [116, 105] on link "25" at bounding box center [115, 105] width 10 height 8
type input "[DATE]"
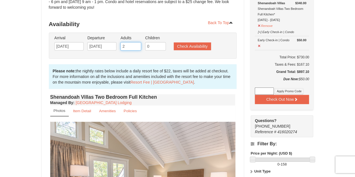
click at [138, 44] on input "2" at bounding box center [130, 46] width 21 height 8
click at [127, 42] on input "24" at bounding box center [130, 46] width 21 height 8
click at [137, 42] on input "241" at bounding box center [130, 46] width 21 height 8
click at [137, 42] on input "240" at bounding box center [130, 46] width 21 height 8
click at [137, 42] on input "239" at bounding box center [130, 46] width 21 height 8
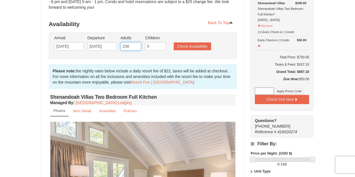
click at [137, 42] on input "238" at bounding box center [130, 46] width 21 height 8
click at [137, 42] on input "237" at bounding box center [130, 46] width 21 height 8
click at [137, 42] on input "236" at bounding box center [130, 46] width 21 height 8
click at [137, 42] on input "235" at bounding box center [130, 46] width 21 height 8
click at [137, 42] on input "234" at bounding box center [130, 46] width 21 height 8
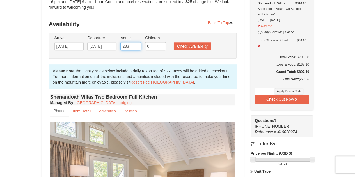
click at [137, 42] on input "233" at bounding box center [130, 46] width 21 height 8
click at [137, 42] on input "232" at bounding box center [130, 46] width 21 height 8
click at [137, 42] on input "231" at bounding box center [130, 46] width 21 height 8
click at [134, 42] on input "230" at bounding box center [130, 46] width 21 height 8
click at [134, 42] on input "229" at bounding box center [130, 46] width 21 height 8
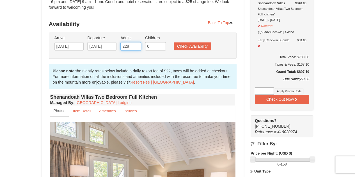
click at [134, 42] on input "228" at bounding box center [130, 46] width 21 height 8
click at [134, 42] on input "227" at bounding box center [130, 46] width 21 height 8
click at [134, 42] on input "226" at bounding box center [130, 46] width 21 height 8
click at [134, 42] on input "225" at bounding box center [130, 46] width 21 height 8
click at [134, 42] on input "224" at bounding box center [130, 46] width 21 height 8
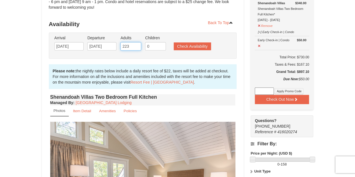
click at [134, 42] on input "223" at bounding box center [130, 46] width 21 height 8
click at [134, 42] on input "222" at bounding box center [130, 46] width 21 height 8
click at [134, 42] on input "221" at bounding box center [130, 46] width 21 height 8
click at [134, 42] on input "220" at bounding box center [130, 46] width 21 height 8
click at [134, 42] on input "219" at bounding box center [130, 46] width 21 height 8
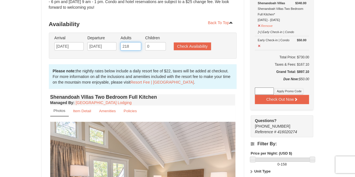
click at [134, 42] on input "218" at bounding box center [130, 46] width 21 height 8
click at [134, 42] on input "217" at bounding box center [130, 46] width 21 height 8
click at [134, 42] on input "216" at bounding box center [130, 46] width 21 height 8
click at [134, 42] on input "215" at bounding box center [130, 46] width 21 height 8
click at [134, 42] on input "214" at bounding box center [130, 46] width 21 height 8
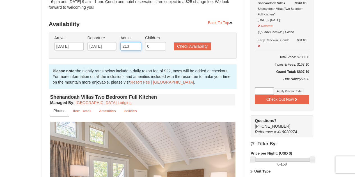
click at [134, 42] on input "213" at bounding box center [130, 46] width 21 height 8
click at [134, 42] on input "212" at bounding box center [130, 46] width 21 height 8
click at [134, 42] on input "211" at bounding box center [130, 46] width 21 height 8
click at [134, 42] on input "210" at bounding box center [130, 46] width 21 height 8
click at [134, 42] on input "209" at bounding box center [130, 46] width 21 height 8
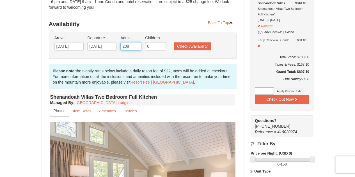
click at [134, 42] on input "208" at bounding box center [130, 46] width 21 height 8
click at [134, 42] on input "207" at bounding box center [130, 46] width 21 height 8
click at [134, 42] on input "206" at bounding box center [130, 46] width 21 height 8
click at [134, 42] on input "205" at bounding box center [130, 46] width 21 height 8
click at [134, 42] on input "204" at bounding box center [130, 46] width 21 height 8
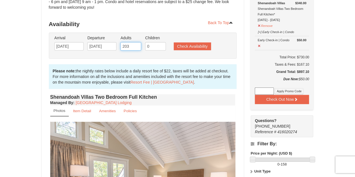
click at [134, 42] on input "203" at bounding box center [130, 46] width 21 height 8
click at [134, 42] on input "202" at bounding box center [130, 46] width 21 height 8
click at [134, 42] on input "201" at bounding box center [130, 46] width 21 height 8
click at [134, 42] on input "200" at bounding box center [130, 46] width 21 height 8
click at [134, 42] on input "199" at bounding box center [130, 46] width 21 height 8
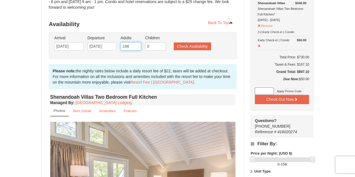
click at [134, 42] on input "198" at bounding box center [130, 46] width 21 height 8
click at [134, 42] on input "197" at bounding box center [130, 46] width 21 height 8
click at [134, 42] on input "196" at bounding box center [130, 46] width 21 height 8
click at [134, 42] on input "195" at bounding box center [130, 46] width 21 height 8
click at [134, 42] on input "194" at bounding box center [130, 46] width 21 height 8
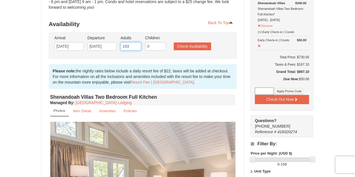
click at [134, 42] on input "193" at bounding box center [130, 46] width 21 height 8
click at [134, 42] on input "192" at bounding box center [130, 46] width 21 height 8
click at [134, 42] on input "191" at bounding box center [130, 46] width 21 height 8
click at [134, 42] on input "190" at bounding box center [130, 46] width 21 height 8
click at [134, 42] on input "189" at bounding box center [130, 46] width 21 height 8
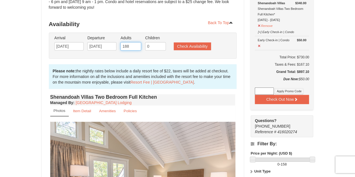
click at [134, 42] on input "188" at bounding box center [130, 46] width 21 height 8
click at [134, 42] on input "187" at bounding box center [130, 46] width 21 height 8
click at [134, 42] on input "186" at bounding box center [130, 46] width 21 height 8
click at [134, 42] on input "185" at bounding box center [130, 46] width 21 height 8
click at [134, 42] on input "184" at bounding box center [130, 46] width 21 height 8
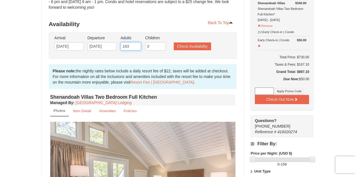
click at [134, 42] on input "183" at bounding box center [130, 46] width 21 height 8
click at [134, 42] on input "182" at bounding box center [130, 46] width 21 height 8
click at [134, 42] on input "181" at bounding box center [130, 46] width 21 height 8
click at [134, 42] on input "180" at bounding box center [130, 46] width 21 height 8
click at [134, 42] on input "179" at bounding box center [130, 46] width 21 height 8
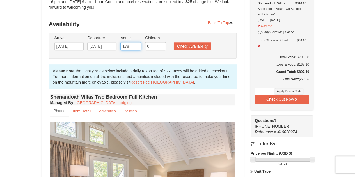
click at [134, 42] on input "178" at bounding box center [130, 46] width 21 height 8
click at [134, 42] on input "177" at bounding box center [130, 46] width 21 height 8
click at [134, 42] on input "176" at bounding box center [130, 46] width 21 height 8
click at [134, 42] on input "175" at bounding box center [130, 46] width 21 height 8
click at [134, 42] on input "174" at bounding box center [130, 46] width 21 height 8
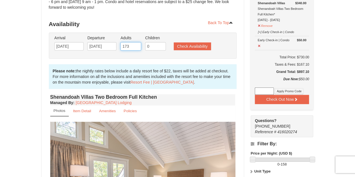
click at [134, 42] on input "173" at bounding box center [130, 46] width 21 height 8
click at [134, 42] on input "172" at bounding box center [130, 46] width 21 height 8
click at [134, 42] on input "171" at bounding box center [130, 46] width 21 height 8
click at [134, 42] on input "170" at bounding box center [130, 46] width 21 height 8
click at [134, 42] on input "169" at bounding box center [130, 46] width 21 height 8
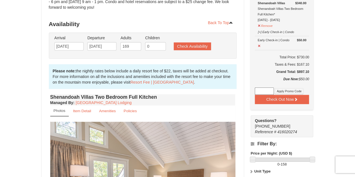
click at [154, 18] on h3 "Availability" at bounding box center [143, 23] width 188 height 11
click at [126, 43] on input "169" at bounding box center [130, 46] width 21 height 8
click at [130, 42] on input "169" at bounding box center [130, 46] width 21 height 8
click at [126, 44] on input "169" at bounding box center [130, 46] width 21 height 8
click at [137, 42] on input "168" at bounding box center [130, 46] width 21 height 8
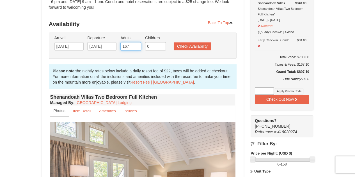
click at [137, 42] on input "167" at bounding box center [130, 46] width 21 height 8
click at [137, 42] on input "166" at bounding box center [130, 46] width 21 height 8
click at [137, 42] on input "165" at bounding box center [130, 46] width 21 height 8
click at [137, 42] on input "164" at bounding box center [130, 46] width 21 height 8
click at [137, 42] on input "163" at bounding box center [130, 46] width 21 height 8
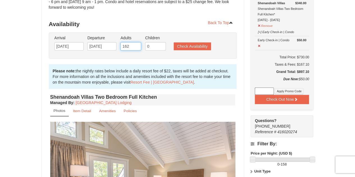
click at [137, 42] on input "162" at bounding box center [130, 46] width 21 height 8
click at [137, 42] on input "161" at bounding box center [130, 46] width 21 height 8
click at [137, 42] on input "160" at bounding box center [130, 46] width 21 height 8
click at [137, 42] on input "159" at bounding box center [130, 46] width 21 height 8
click at [137, 42] on input "158" at bounding box center [130, 46] width 21 height 8
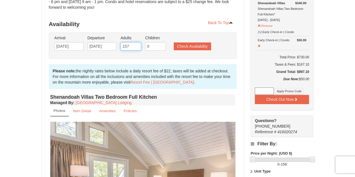
click at [137, 42] on input "157" at bounding box center [130, 46] width 21 height 8
click at [137, 42] on input "156" at bounding box center [130, 46] width 21 height 8
click at [137, 42] on input "155" at bounding box center [130, 46] width 21 height 8
click at [137, 42] on input "154" at bounding box center [130, 46] width 21 height 8
click at [137, 42] on input "153" at bounding box center [130, 46] width 21 height 8
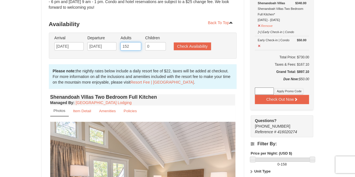
click at [137, 42] on input "152" at bounding box center [130, 46] width 21 height 8
type input "151"
click at [137, 42] on input "151" at bounding box center [130, 46] width 21 height 8
click at [133, 42] on input "151" at bounding box center [130, 46] width 21 height 8
click at [179, 42] on button "Check Availability" at bounding box center [191, 46] width 37 height 8
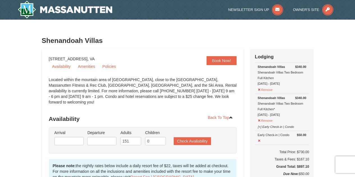
scroll to position [108, 0]
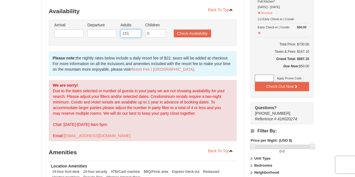
click at [133, 29] on input "151" at bounding box center [130, 33] width 21 height 8
click at [139, 29] on input "151" at bounding box center [130, 33] width 21 height 8
click at [138, 29] on input "150" at bounding box center [130, 33] width 21 height 8
click at [138, 29] on input "149" at bounding box center [130, 33] width 21 height 8
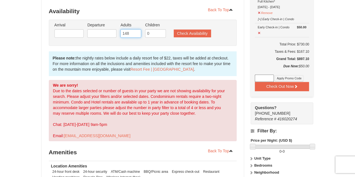
click at [138, 29] on input "148" at bounding box center [130, 33] width 21 height 8
click at [138, 29] on input "147" at bounding box center [130, 33] width 21 height 8
click at [138, 29] on input "146" at bounding box center [130, 33] width 21 height 8
click at [138, 29] on input "145" at bounding box center [130, 33] width 21 height 8
click at [138, 29] on input "144" at bounding box center [130, 33] width 21 height 8
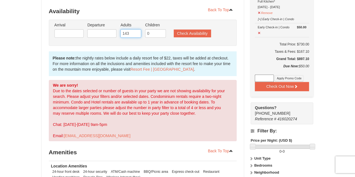
click at [138, 29] on input "143" at bounding box center [130, 33] width 21 height 8
type input "142"
click at [138, 29] on input "142" at bounding box center [130, 33] width 21 height 8
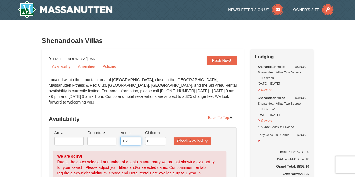
click at [131, 137] on input "151" at bounding box center [130, 141] width 21 height 8
drag, startPoint x: 131, startPoint y: 137, endPoint x: 86, endPoint y: 129, distance: 45.5
click at [86, 130] on ul "Arrival Please format dates MM/DD/YYYY Please format dates MM/DD/YYYY Departure…" at bounding box center [139, 139] width 173 height 18
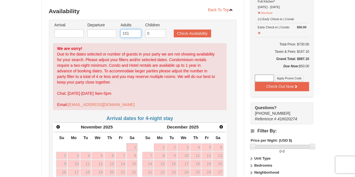
click at [136, 31] on input "151" at bounding box center [130, 33] width 21 height 8
click at [134, 29] on input "150" at bounding box center [130, 33] width 21 height 8
click at [134, 29] on input "149" at bounding box center [130, 33] width 21 height 8
click at [134, 29] on input "148" at bounding box center [130, 33] width 21 height 8
click at [134, 29] on input "147" at bounding box center [130, 33] width 21 height 8
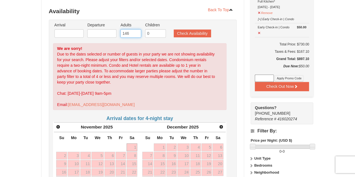
click at [134, 29] on input "146" at bounding box center [130, 33] width 21 height 8
click at [134, 29] on input "145" at bounding box center [130, 33] width 21 height 8
click at [134, 29] on input "144" at bounding box center [130, 33] width 21 height 8
click at [134, 29] on input "143" at bounding box center [130, 33] width 21 height 8
click at [134, 29] on input "142" at bounding box center [130, 33] width 21 height 8
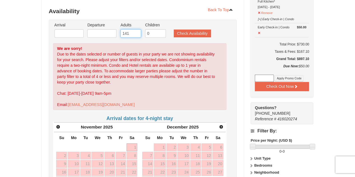
click at [134, 29] on input "141" at bounding box center [130, 33] width 21 height 8
click at [134, 29] on input "140" at bounding box center [130, 33] width 21 height 8
click at [134, 29] on input "139" at bounding box center [130, 33] width 21 height 8
click at [134, 29] on input "138" at bounding box center [130, 33] width 21 height 8
click at [134, 29] on input "137" at bounding box center [130, 33] width 21 height 8
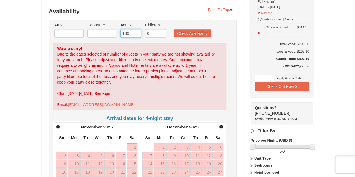
click at [134, 29] on input "136" at bounding box center [130, 33] width 21 height 8
click at [134, 29] on input "135" at bounding box center [130, 33] width 21 height 8
click at [134, 29] on input "134" at bounding box center [130, 33] width 21 height 8
click at [134, 29] on input "133" at bounding box center [130, 33] width 21 height 8
click at [134, 29] on input "132" at bounding box center [130, 33] width 21 height 8
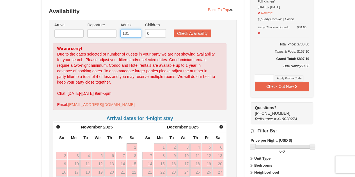
click at [134, 29] on input "131" at bounding box center [130, 33] width 21 height 8
click at [134, 29] on input "130" at bounding box center [130, 33] width 21 height 8
click at [134, 29] on input "129" at bounding box center [130, 33] width 21 height 8
click at [134, 29] on input "128" at bounding box center [130, 33] width 21 height 8
click at [134, 29] on input "127" at bounding box center [130, 33] width 21 height 8
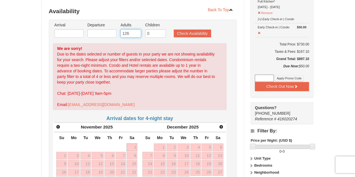
click at [134, 29] on input "126" at bounding box center [130, 33] width 21 height 8
click at [134, 29] on input "125" at bounding box center [130, 33] width 21 height 8
click at [134, 29] on input "124" at bounding box center [130, 33] width 21 height 8
click at [134, 29] on input "123" at bounding box center [130, 33] width 21 height 8
click at [134, 29] on input "122" at bounding box center [130, 33] width 21 height 8
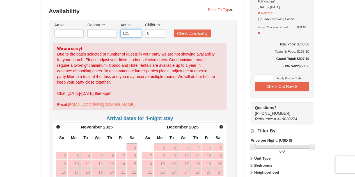
click at [134, 29] on input "121" at bounding box center [130, 33] width 21 height 8
click at [134, 29] on input "120" at bounding box center [130, 33] width 21 height 8
click at [134, 29] on input "119" at bounding box center [130, 33] width 21 height 8
click at [134, 29] on input "118" at bounding box center [130, 33] width 21 height 8
click at [134, 29] on input "117" at bounding box center [130, 33] width 21 height 8
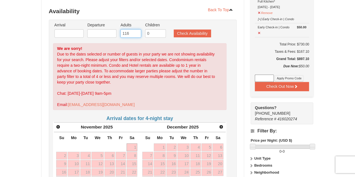
click at [134, 29] on input "116" at bounding box center [130, 33] width 21 height 8
click at [134, 29] on input "115" at bounding box center [130, 33] width 21 height 8
click at [134, 29] on input "114" at bounding box center [130, 33] width 21 height 8
click at [134, 29] on input "113" at bounding box center [130, 33] width 21 height 8
click at [134, 29] on input "112" at bounding box center [130, 33] width 21 height 8
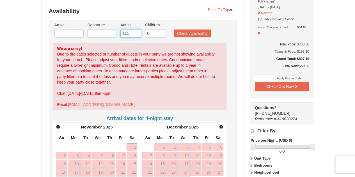
click at [134, 29] on input "111" at bounding box center [130, 33] width 21 height 8
click at [134, 29] on input "110" at bounding box center [130, 33] width 21 height 8
click at [134, 29] on input "109" at bounding box center [130, 33] width 21 height 8
click at [134, 29] on input "108" at bounding box center [130, 33] width 21 height 8
click at [134, 29] on input "107" at bounding box center [130, 33] width 21 height 8
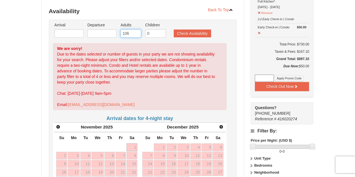
click at [134, 29] on input "106" at bounding box center [130, 33] width 21 height 8
click at [134, 29] on input "105" at bounding box center [130, 33] width 21 height 8
click at [134, 29] on input "104" at bounding box center [130, 33] width 21 height 8
click at [134, 29] on input "103" at bounding box center [130, 33] width 21 height 8
click at [134, 29] on input "102" at bounding box center [130, 33] width 21 height 8
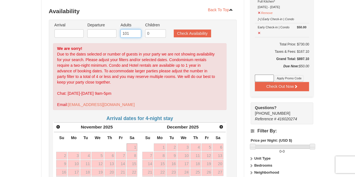
click at [134, 29] on input "101" at bounding box center [130, 33] width 21 height 8
click at [134, 29] on input "100" at bounding box center [130, 33] width 21 height 8
click at [134, 29] on input "99" at bounding box center [130, 33] width 21 height 8
click at [134, 29] on input "98" at bounding box center [130, 33] width 21 height 8
click at [134, 29] on input "97" at bounding box center [130, 33] width 21 height 8
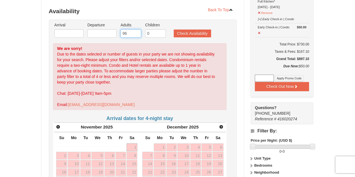
click at [134, 29] on input "96" at bounding box center [130, 33] width 21 height 8
click at [134, 29] on input "95" at bounding box center [130, 33] width 21 height 8
click at [134, 29] on input "94" at bounding box center [130, 33] width 21 height 8
click at [134, 29] on input "93" at bounding box center [130, 33] width 21 height 8
click at [134, 29] on input "92" at bounding box center [130, 33] width 21 height 8
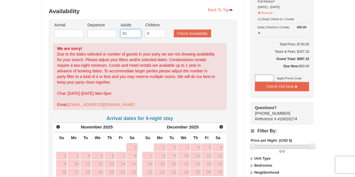
click at [134, 29] on input "91" at bounding box center [130, 33] width 21 height 8
click at [134, 29] on input "90" at bounding box center [130, 33] width 21 height 8
click at [134, 29] on input "89" at bounding box center [130, 33] width 21 height 8
click at [134, 29] on input "88" at bounding box center [130, 33] width 21 height 8
click at [134, 29] on input "87" at bounding box center [130, 33] width 21 height 8
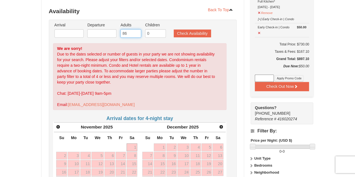
click at [134, 29] on input "86" at bounding box center [130, 33] width 21 height 8
click at [134, 29] on input "85" at bounding box center [130, 33] width 21 height 8
click at [134, 29] on input "84" at bounding box center [130, 33] width 21 height 8
click at [134, 29] on input "83" at bounding box center [130, 33] width 21 height 8
click at [134, 29] on input "82" at bounding box center [130, 33] width 21 height 8
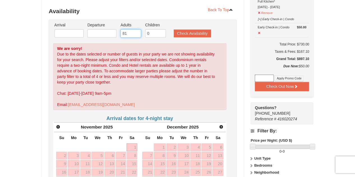
click at [134, 29] on input "81" at bounding box center [130, 33] width 21 height 8
click at [134, 29] on input "80" at bounding box center [130, 33] width 21 height 8
click at [134, 29] on input "79" at bounding box center [130, 33] width 21 height 8
click at [134, 29] on input "78" at bounding box center [130, 33] width 21 height 8
click at [134, 29] on input "77" at bounding box center [130, 33] width 21 height 8
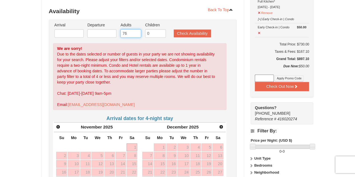
click at [134, 29] on input "76" at bounding box center [130, 33] width 21 height 8
click at [134, 29] on input "75" at bounding box center [130, 33] width 21 height 8
click at [134, 29] on input "74" at bounding box center [130, 33] width 21 height 8
click at [134, 29] on input "73" at bounding box center [130, 33] width 21 height 8
click at [134, 29] on input "72" at bounding box center [130, 33] width 21 height 8
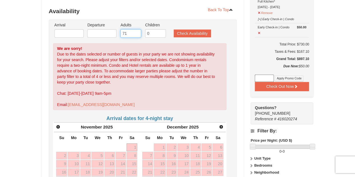
click at [134, 29] on input "71" at bounding box center [130, 33] width 21 height 8
click at [134, 29] on input "70" at bounding box center [130, 33] width 21 height 8
click at [134, 29] on input "69" at bounding box center [130, 33] width 21 height 8
click at [134, 29] on input "68" at bounding box center [130, 33] width 21 height 8
click at [134, 29] on input "67" at bounding box center [130, 33] width 21 height 8
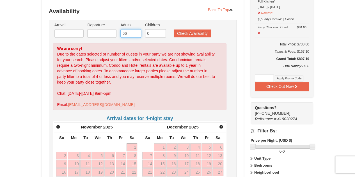
click at [134, 29] on input "66" at bounding box center [130, 33] width 21 height 8
click at [134, 29] on input "65" at bounding box center [130, 33] width 21 height 8
click at [134, 29] on input "64" at bounding box center [130, 33] width 21 height 8
click at [134, 29] on input "63" at bounding box center [130, 33] width 21 height 8
click at [134, 29] on input "62" at bounding box center [130, 33] width 21 height 8
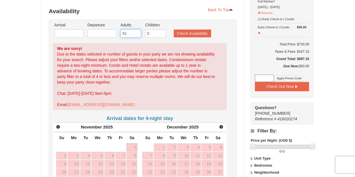
click at [134, 29] on input "61" at bounding box center [130, 33] width 21 height 8
click at [134, 29] on input "60" at bounding box center [130, 33] width 21 height 8
click at [134, 29] on input "59" at bounding box center [130, 33] width 21 height 8
click at [134, 29] on input "58" at bounding box center [130, 33] width 21 height 8
click at [134, 29] on input "57" at bounding box center [130, 33] width 21 height 8
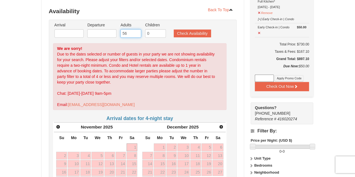
click at [134, 29] on input "56" at bounding box center [130, 33] width 21 height 8
click at [134, 29] on input "55" at bounding box center [130, 33] width 21 height 8
click at [134, 29] on input "54" at bounding box center [130, 33] width 21 height 8
click at [134, 29] on input "53" at bounding box center [130, 33] width 21 height 8
click at [134, 29] on input "52" at bounding box center [130, 33] width 21 height 8
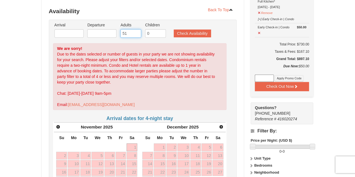
click at [134, 29] on input "51" at bounding box center [130, 33] width 21 height 8
click at [134, 29] on input "50" at bounding box center [130, 33] width 21 height 8
click at [134, 29] on input "49" at bounding box center [130, 33] width 21 height 8
click at [134, 29] on input "48" at bounding box center [130, 33] width 21 height 8
click at [134, 29] on input "47" at bounding box center [130, 33] width 21 height 8
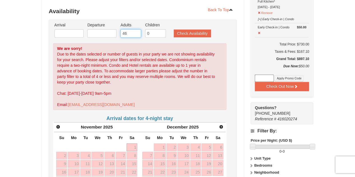
click at [134, 29] on input "46" at bounding box center [130, 33] width 21 height 8
click at [134, 29] on input "45" at bounding box center [130, 33] width 21 height 8
click at [134, 29] on input "44" at bounding box center [130, 33] width 21 height 8
click at [134, 29] on input "43" at bounding box center [130, 33] width 21 height 8
click at [134, 29] on input "39" at bounding box center [130, 33] width 21 height 8
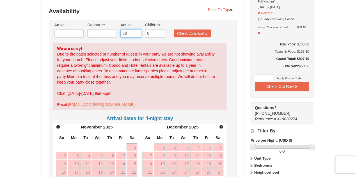
click at [134, 29] on input "38" at bounding box center [130, 33] width 21 height 8
click at [134, 29] on input "37" at bounding box center [130, 33] width 21 height 8
click at [134, 29] on input "36" at bounding box center [130, 33] width 21 height 8
click at [134, 29] on input "35" at bounding box center [130, 33] width 21 height 8
click at [134, 29] on input "34" at bounding box center [130, 33] width 21 height 8
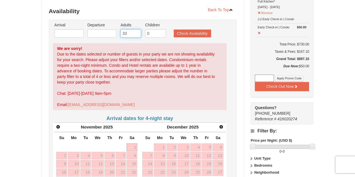
click at [134, 29] on input "33" at bounding box center [130, 33] width 21 height 8
click at [134, 29] on input "32" at bounding box center [130, 33] width 21 height 8
click at [134, 29] on input "31" at bounding box center [130, 33] width 21 height 8
click at [134, 29] on input "30" at bounding box center [130, 33] width 21 height 8
click at [134, 29] on input "29" at bounding box center [130, 33] width 21 height 8
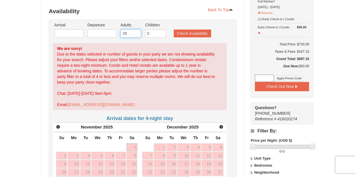
click at [134, 29] on input "28" at bounding box center [130, 33] width 21 height 8
click at [134, 29] on input "27" at bounding box center [130, 33] width 21 height 8
click at [134, 29] on input "26" at bounding box center [130, 33] width 21 height 8
click at [134, 29] on input "25" at bounding box center [130, 33] width 21 height 8
click at [134, 29] on input "24" at bounding box center [130, 33] width 21 height 8
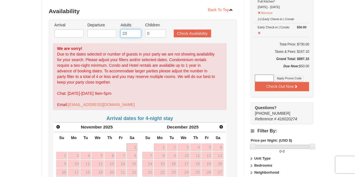
click at [134, 29] on input "23" at bounding box center [130, 33] width 21 height 8
click at [134, 29] on input "22" at bounding box center [130, 33] width 21 height 8
click at [134, 29] on input "21" at bounding box center [130, 33] width 21 height 8
click at [134, 29] on input "20" at bounding box center [130, 33] width 21 height 8
click at [134, 29] on input "19" at bounding box center [130, 33] width 21 height 8
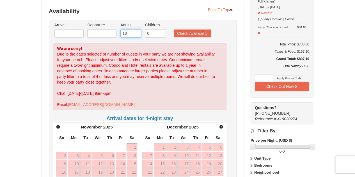
click at [134, 29] on input "18" at bounding box center [130, 33] width 21 height 8
click at [134, 29] on input "17" at bounding box center [130, 33] width 21 height 8
click at [134, 29] on input "16" at bounding box center [130, 33] width 21 height 8
click at [134, 29] on input "15" at bounding box center [130, 33] width 21 height 8
click at [134, 29] on input "14" at bounding box center [130, 33] width 21 height 8
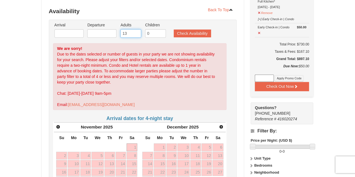
click at [134, 29] on input "13" at bounding box center [130, 33] width 21 height 8
click at [134, 29] on input "5" at bounding box center [130, 33] width 21 height 8
click at [134, 29] on input "4" at bounding box center [130, 33] width 21 height 8
click at [134, 29] on input "0" at bounding box center [130, 33] width 21 height 8
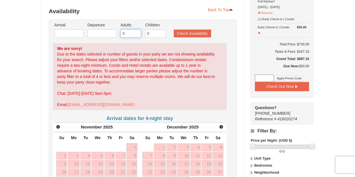
click at [128, 29] on input "0" at bounding box center [130, 33] width 21 height 8
click at [137, 29] on input "1" at bounding box center [130, 33] width 21 height 8
type input "2"
click at [135, 29] on input "2" at bounding box center [130, 33] width 21 height 8
click at [140, 54] on div "We are sorry! Due to the dates selected or number of guests in your party we ar…" at bounding box center [139, 76] width 173 height 67
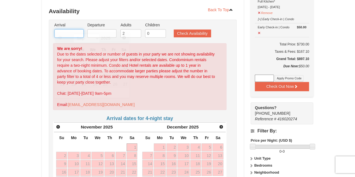
click at [62, 29] on input "text" at bounding box center [68, 33] width 29 height 8
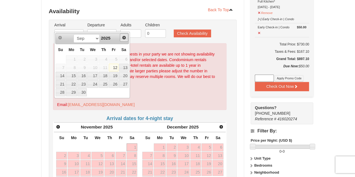
click at [123, 38] on span "Next" at bounding box center [124, 37] width 4 height 4
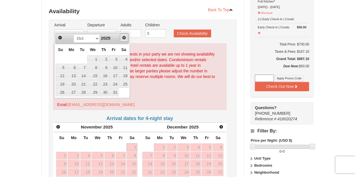
click at [123, 38] on span "Next" at bounding box center [124, 37] width 4 height 4
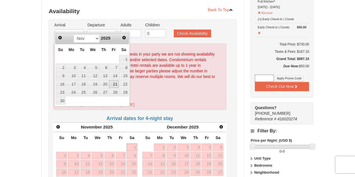
click at [112, 84] on link "21" at bounding box center [114, 84] width 10 height 8
type input "11/21/2025"
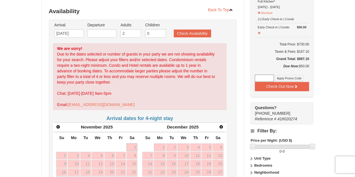
click at [103, 32] on li "Departure Please format dates MM/DD/YYYY Please format dates MM/DD/YYYY" at bounding box center [102, 31] width 32 height 18
click at [100, 29] on input "text" at bounding box center [101, 33] width 29 height 8
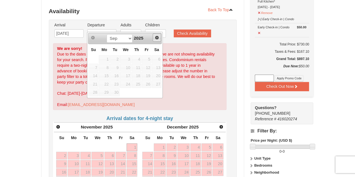
click at [156, 37] on span "Next" at bounding box center [156, 37] width 4 height 4
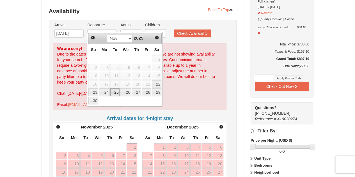
click at [115, 92] on link "25" at bounding box center [115, 92] width 10 height 8
type input "11/25/2025"
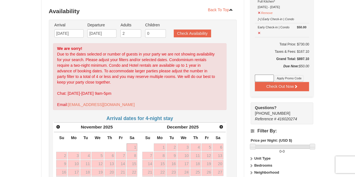
click at [191, 23] on ul "Arrival Please format dates MM/DD/YYYY Please format dates MM/DD/YYYY 11/21/202…" at bounding box center [139, 31] width 173 height 18
click at [194, 29] on button "Check Availability" at bounding box center [191, 33] width 37 height 8
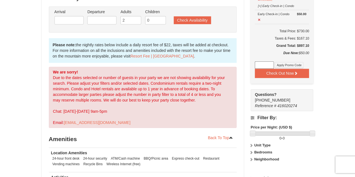
scroll to position [119, 0]
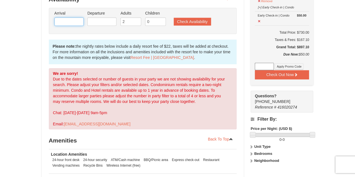
click at [80, 17] on input "text" at bounding box center [68, 21] width 29 height 8
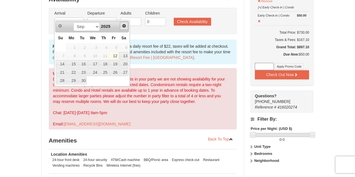
click at [123, 24] on span "Next" at bounding box center [124, 26] width 4 height 4
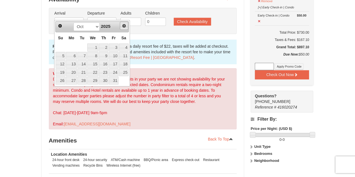
click at [123, 24] on span "Next" at bounding box center [124, 26] width 4 height 4
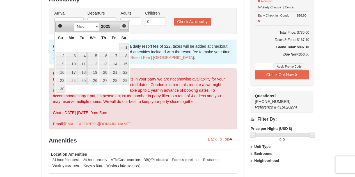
click at [123, 24] on span "Next" at bounding box center [124, 26] width 4 height 4
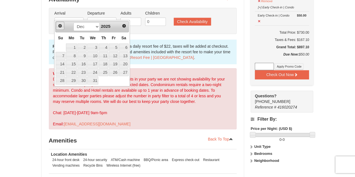
click at [59, 27] on span "Prev" at bounding box center [60, 26] width 4 height 4
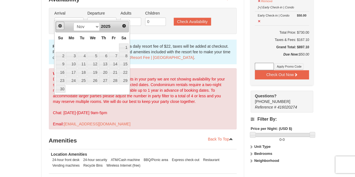
click at [59, 27] on span "Prev" at bounding box center [60, 26] width 4 height 4
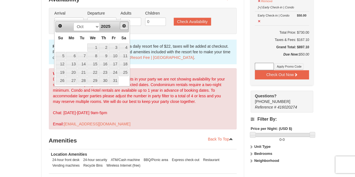
click at [121, 27] on link "Next" at bounding box center [124, 26] width 8 height 8
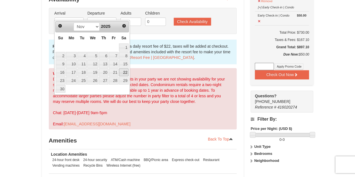
click at [125, 70] on link "22" at bounding box center [124, 72] width 10 height 8
type input "[DATE]"
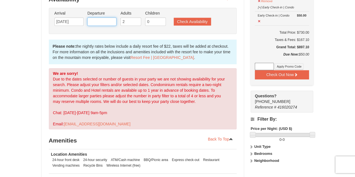
click at [103, 17] on input "text" at bounding box center [101, 21] width 29 height 8
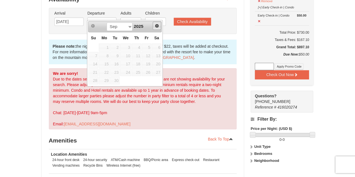
click at [157, 26] on span "Next" at bounding box center [156, 26] width 4 height 4
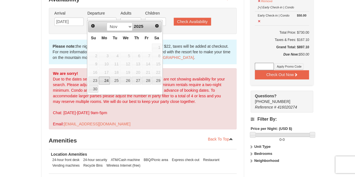
click at [106, 77] on link "24" at bounding box center [104, 81] width 11 height 8
type input "[DATE]"
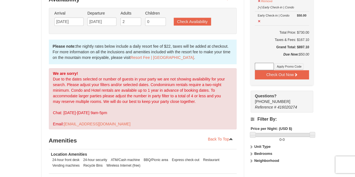
click at [190, 20] on ul "Arrival Please format dates MM/DD/YYYY Please format dates MM/DD/YYYY [DATE] De…" at bounding box center [139, 19] width 173 height 18
click at [188, 18] on button "Check Availability" at bounding box center [191, 22] width 37 height 8
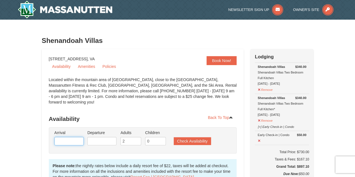
click at [78, 137] on input "text" at bounding box center [68, 141] width 29 height 8
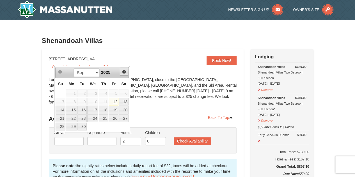
click at [124, 75] on link "Next" at bounding box center [124, 72] width 8 height 8
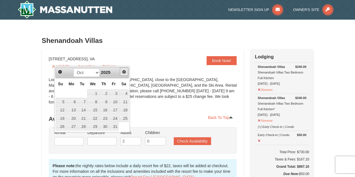
click at [124, 75] on link "Next" at bounding box center [124, 72] width 8 height 8
click at [121, 75] on div at bounding box center [121, 75] width 0 height 0
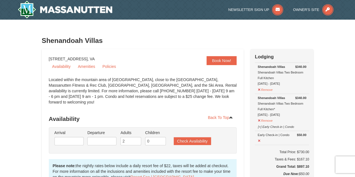
click at [79, 142] on div "Arrival Please format dates MM/DD/YYYY Please format dates MM/DD/YYYY Departure…" at bounding box center [143, 140] width 188 height 26
click at [78, 130] on li "Arrival Please format dates MM/DD/YYYY Please format dates MM/DD/YYYY" at bounding box center [69, 139] width 32 height 18
click at [78, 137] on input "text" at bounding box center [68, 141] width 29 height 8
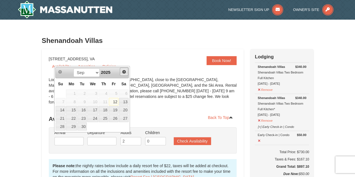
click at [122, 70] on span "Next" at bounding box center [124, 72] width 4 height 4
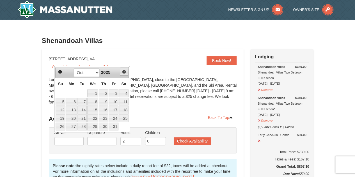
click at [122, 70] on span "Next" at bounding box center [124, 72] width 4 height 4
click at [106, 93] on link "4" at bounding box center [104, 93] width 10 height 8
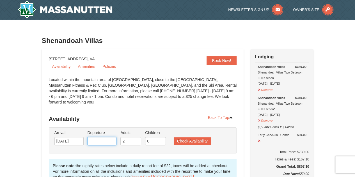
click at [102, 138] on input "text" at bounding box center [101, 141] width 29 height 8
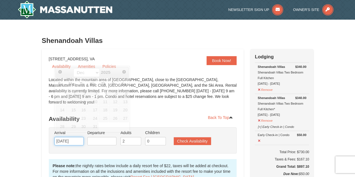
click at [80, 139] on input "[DATE]" at bounding box center [68, 141] width 29 height 8
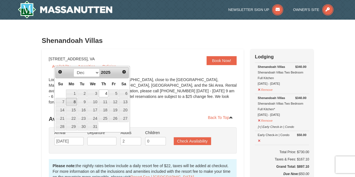
click at [72, 101] on link "8" at bounding box center [71, 102] width 11 height 8
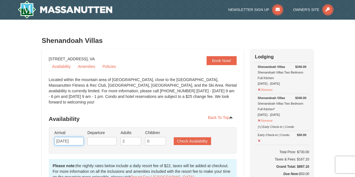
click at [73, 138] on input "[DATE]" at bounding box center [68, 141] width 29 height 8
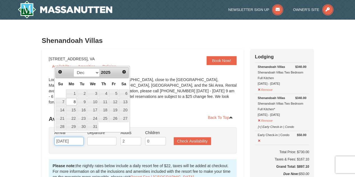
click at [64, 137] on input "[DATE]" at bounding box center [68, 141] width 29 height 8
click at [104, 93] on link "4" at bounding box center [104, 93] width 10 height 8
type input "12/04/2025"
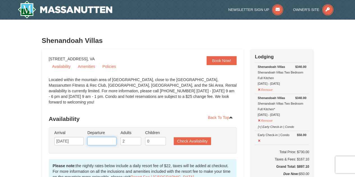
click at [98, 138] on input "text" at bounding box center [101, 141] width 29 height 8
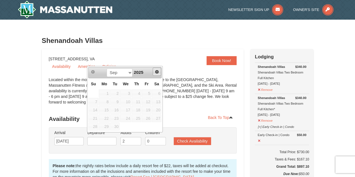
click at [154, 73] on link "Next" at bounding box center [156, 72] width 8 height 8
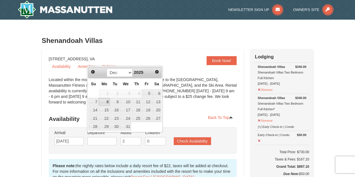
click at [104, 102] on link "8" at bounding box center [104, 102] width 11 height 8
type input "12/08/2025"
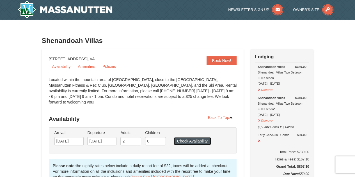
click at [183, 137] on button "Check Availability" at bounding box center [191, 141] width 37 height 8
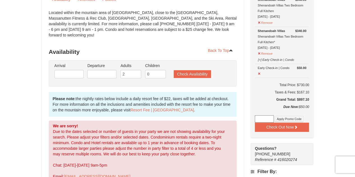
scroll to position [68, 0]
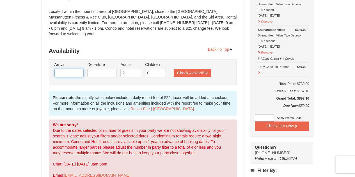
click at [69, 69] on input "text" at bounding box center [68, 73] width 29 height 8
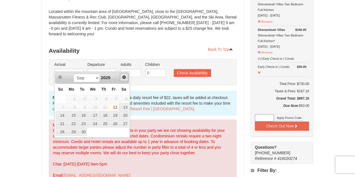
click at [122, 78] on span "Next" at bounding box center [124, 77] width 4 height 4
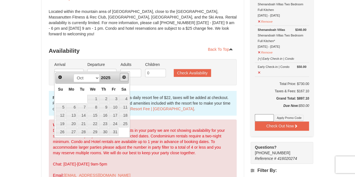
click at [122, 78] on span "Next" at bounding box center [124, 77] width 4 height 4
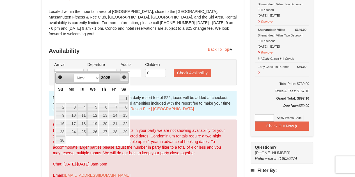
click at [122, 78] on span "Next" at bounding box center [124, 77] width 4 height 4
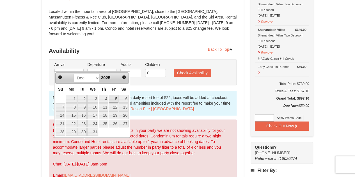
click at [118, 98] on link "5" at bounding box center [114, 99] width 10 height 8
type input "[DATE]"
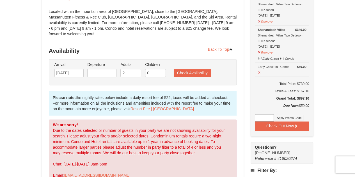
click at [101, 63] on li "Departure Please format dates MM/DD/YYYY Please format dates MM/DD/YYYY" at bounding box center [102, 71] width 32 height 18
click at [102, 69] on input "text" at bounding box center [101, 73] width 29 height 8
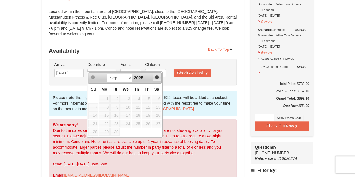
click at [156, 77] on span "Next" at bounding box center [156, 77] width 4 height 4
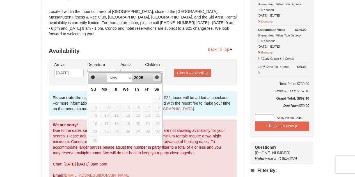
click at [156, 77] on span "Next" at bounding box center [156, 77] width 4 height 4
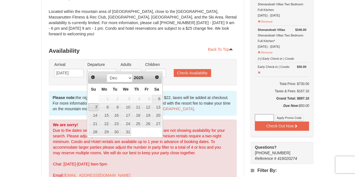
click at [93, 107] on link "7" at bounding box center [93, 107] width 10 height 8
type input "[DATE]"
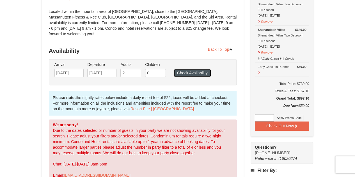
click at [196, 69] on button "Check Availability" at bounding box center [191, 73] width 37 height 8
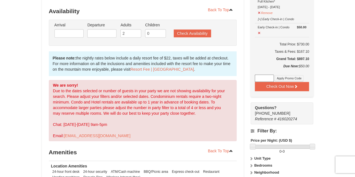
drag, startPoint x: 0, startPoint y: 0, endPoint x: 164, endPoint y: 112, distance: 198.6
click at [164, 112] on div "We are sorry! Due to the dates selected or number of guests in your party we ar…" at bounding box center [143, 110] width 188 height 61
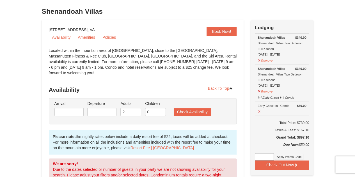
scroll to position [30, 0]
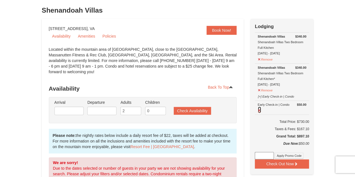
click at [257, 109] on button at bounding box center [259, 109] width 4 height 7
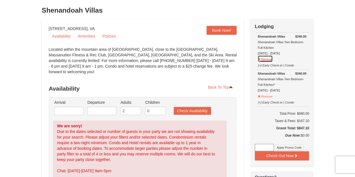
click at [260, 59] on button "Remove" at bounding box center [264, 58] width 15 height 7
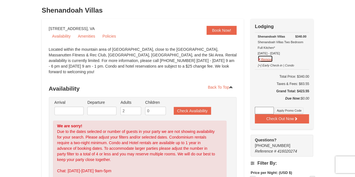
click at [271, 59] on button "Remove" at bounding box center [264, 58] width 15 height 7
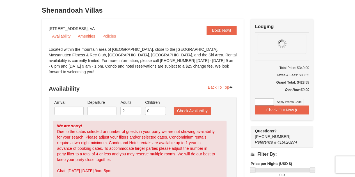
scroll to position [0, 0]
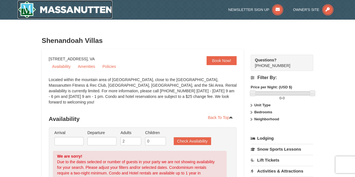
click at [87, 18] on img at bounding box center [65, 10] width 95 height 18
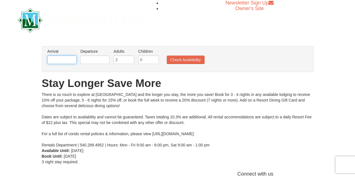
click at [61, 62] on input "text" at bounding box center [61, 59] width 29 height 8
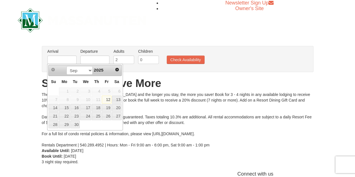
click at [281, 38] on div "Newsletter Sign Up Owner's Site" at bounding box center [177, 20] width 328 height 40
